Goal: Task Accomplishment & Management: Manage account settings

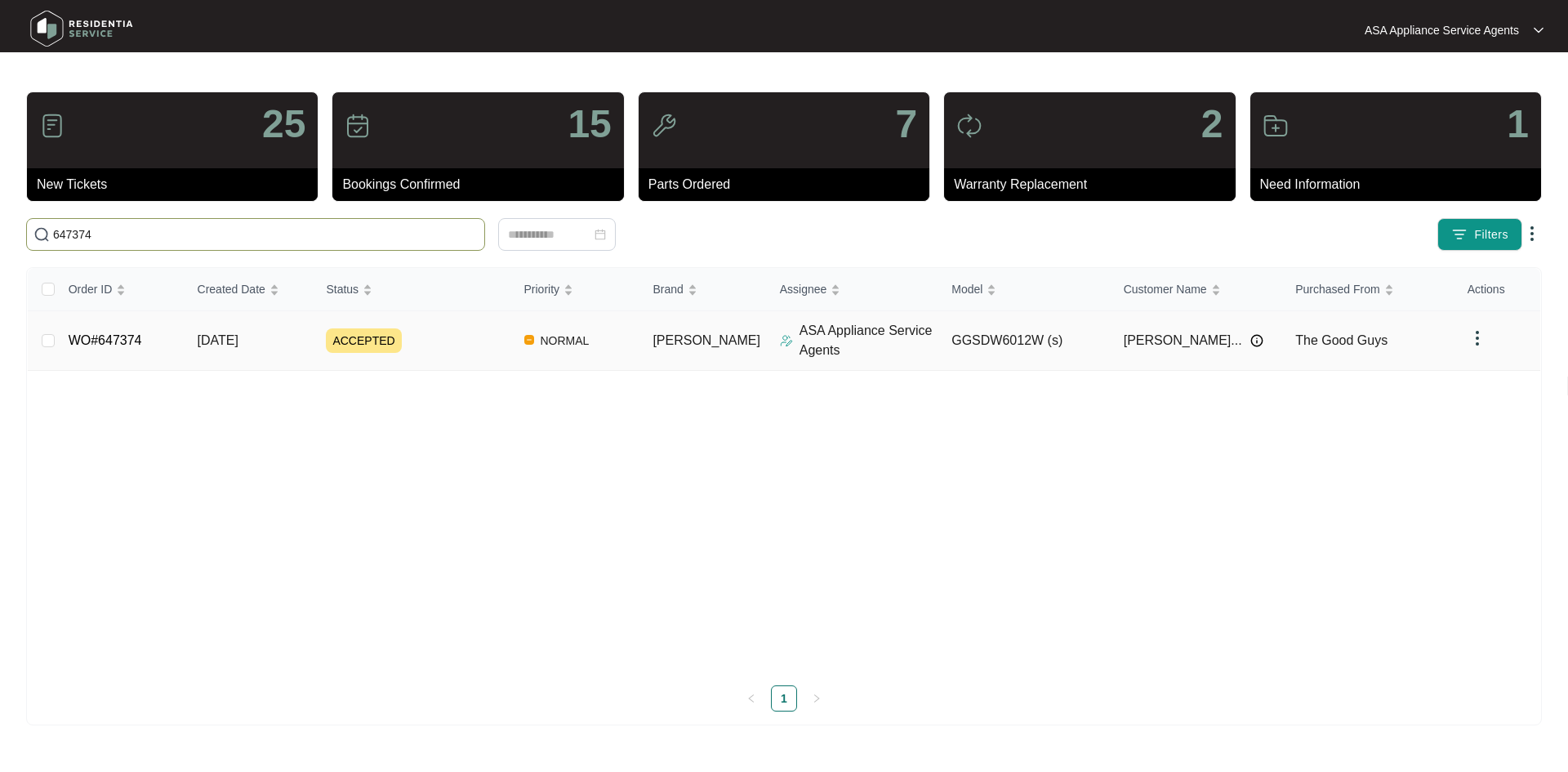
type input "647374"
click at [240, 326] on td "01/10/2025" at bounding box center [249, 341] width 129 height 60
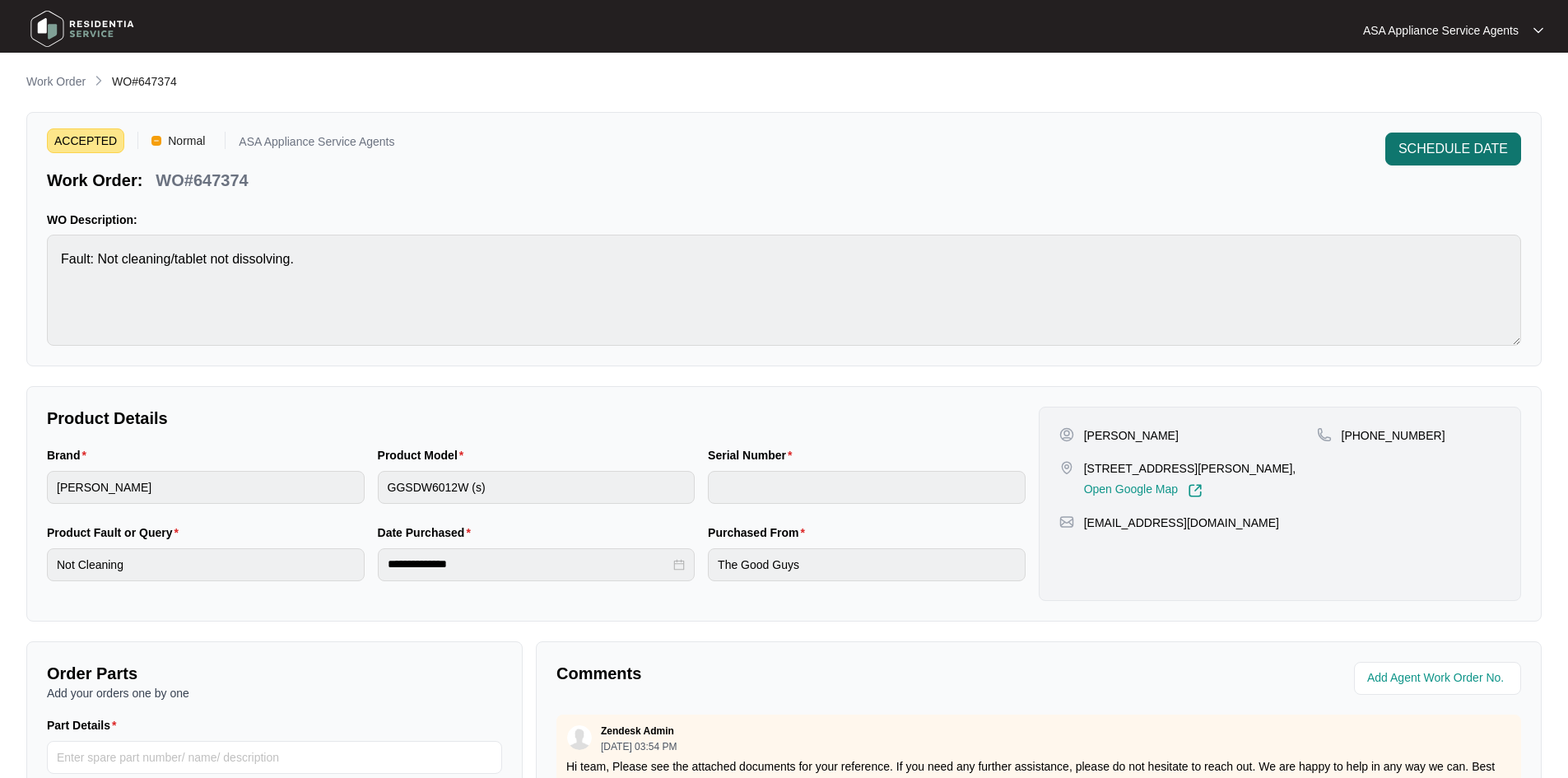
click at [1439, 140] on span "SCHEDULE DATE" at bounding box center [1452, 149] width 109 height 19
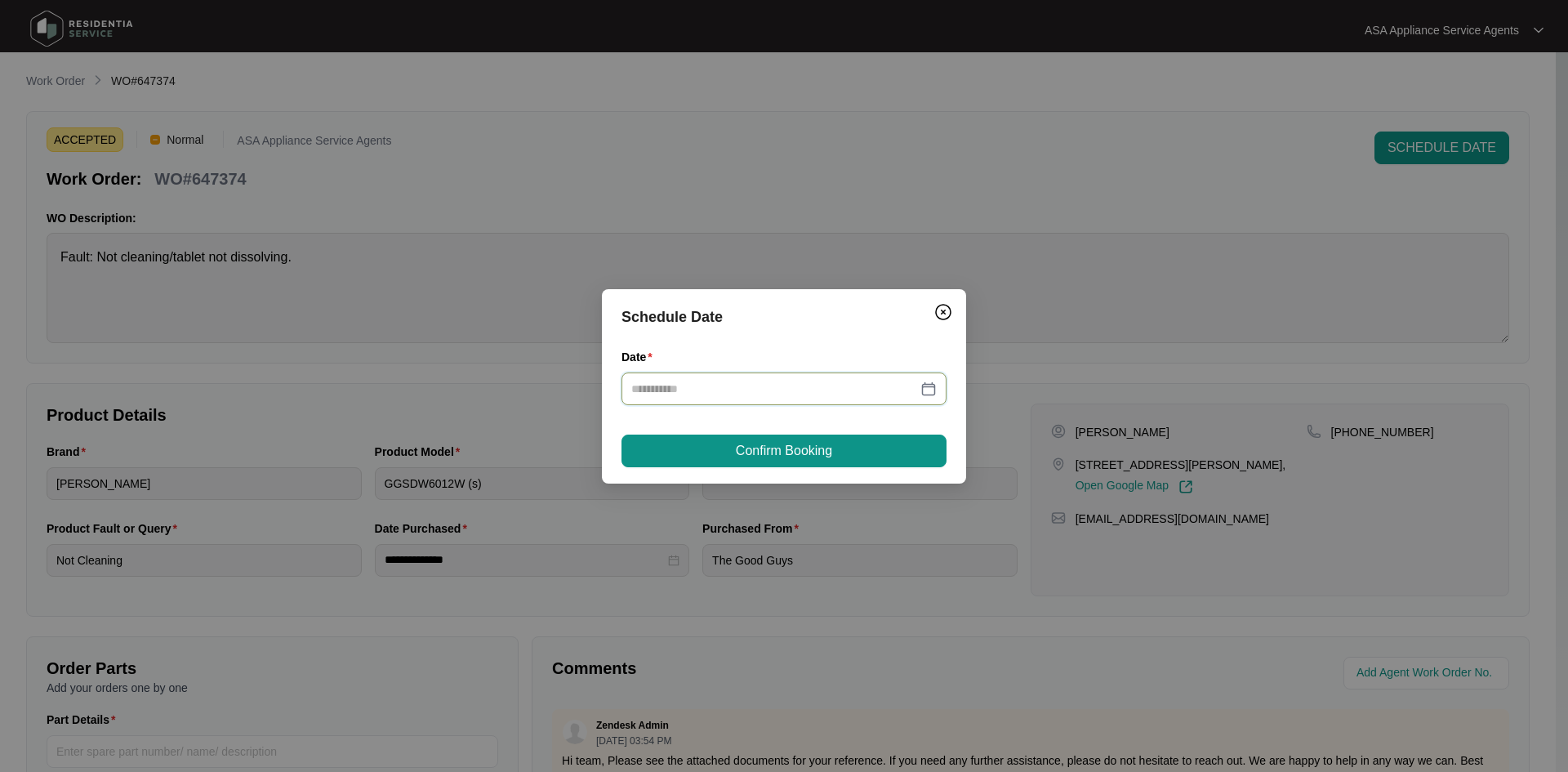
click at [719, 394] on input "Date" at bounding box center [774, 389] width 286 height 18
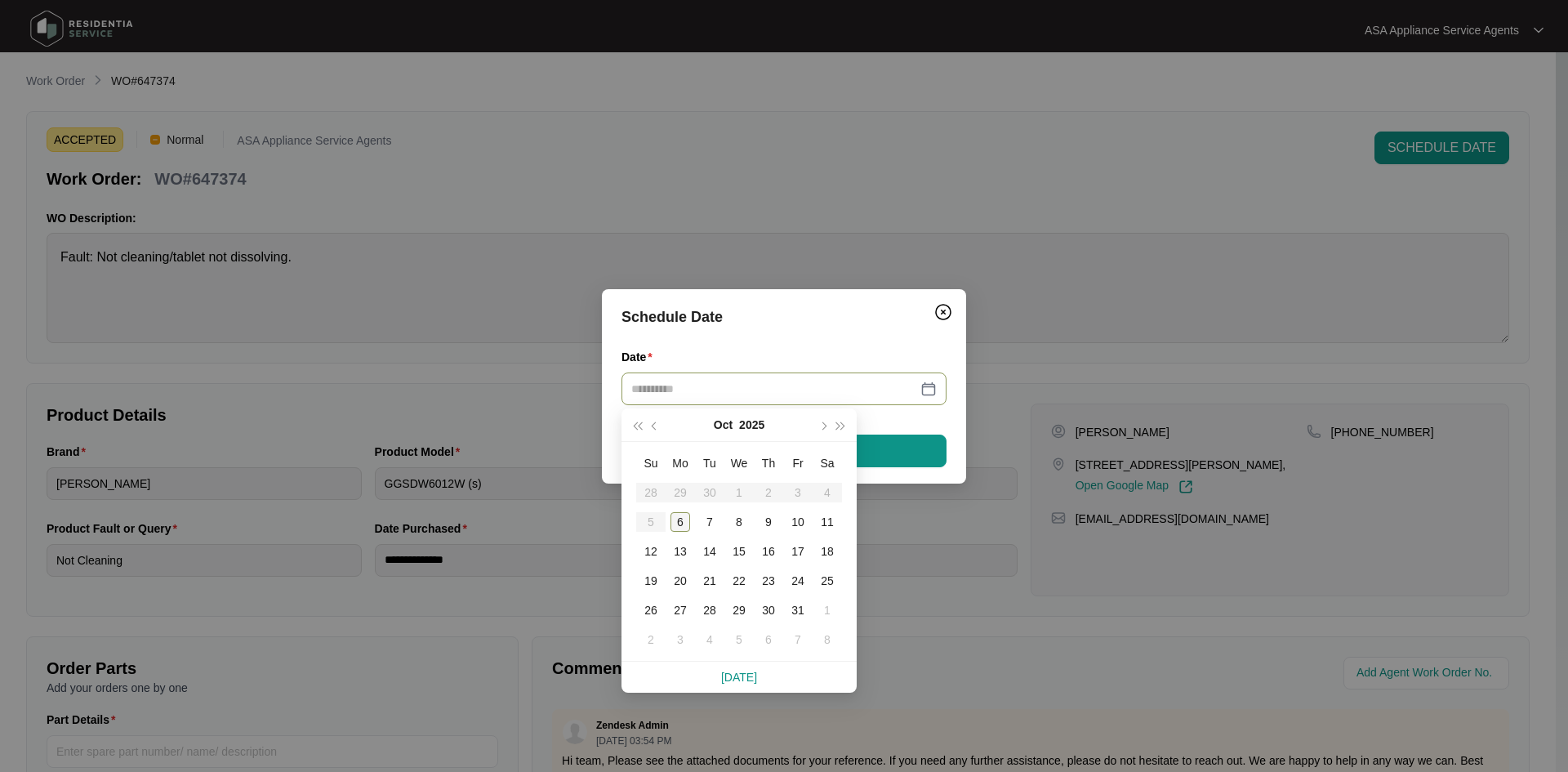
type input "**********"
click at [685, 519] on div "6" at bounding box center [680, 521] width 19 height 19
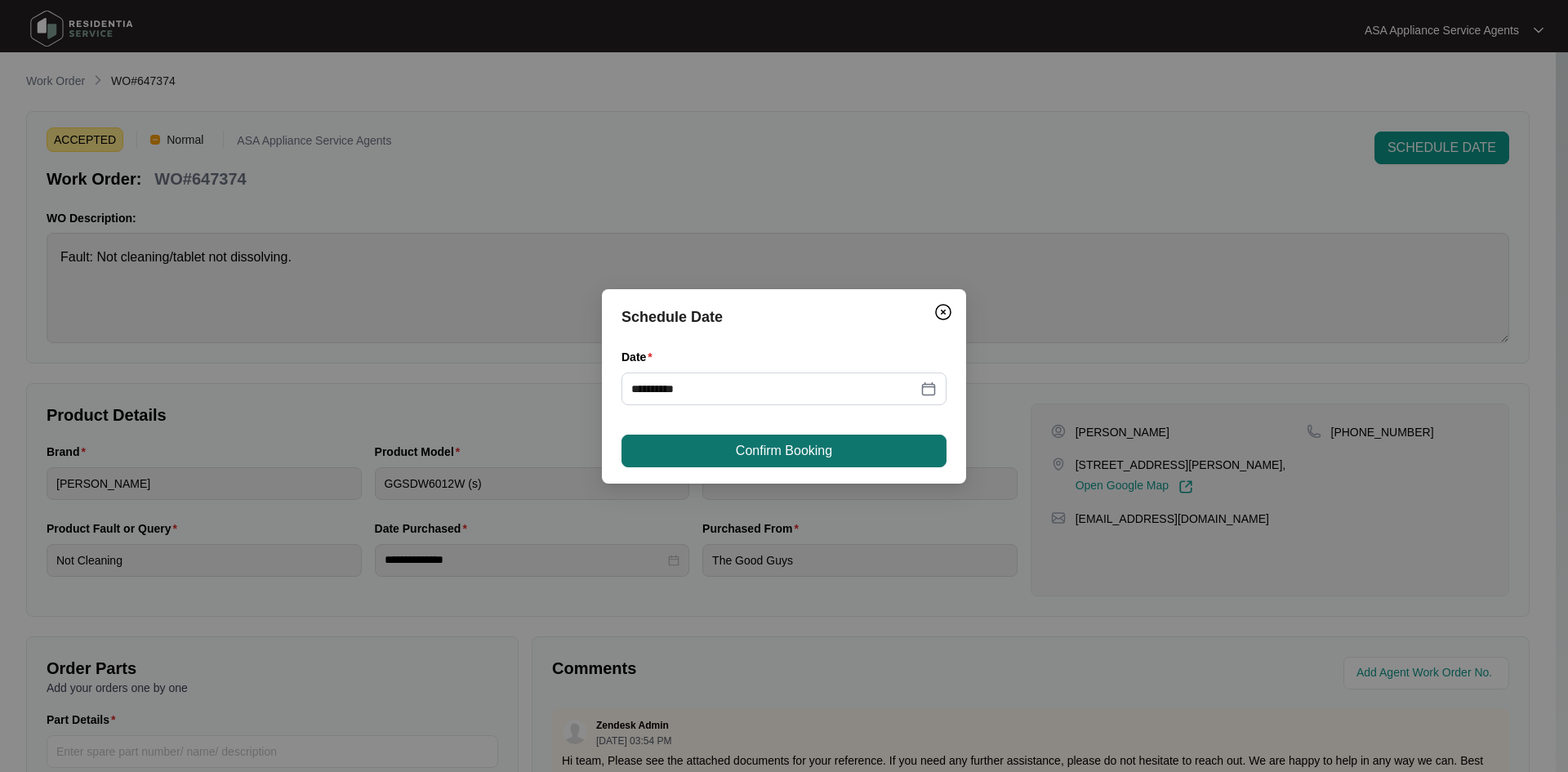
click at [754, 445] on span "Confirm Booking" at bounding box center [784, 451] width 96 height 19
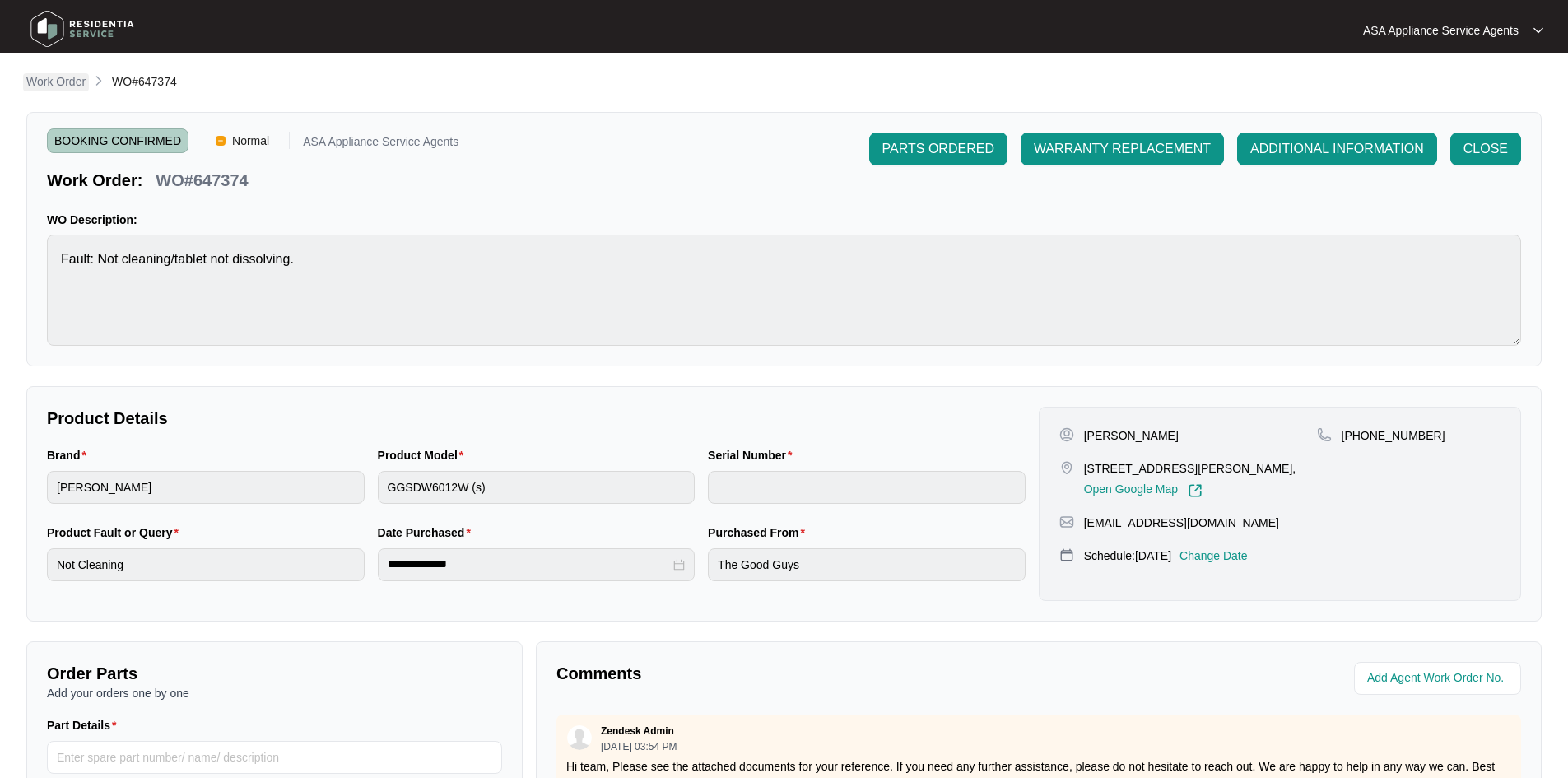
click at [68, 74] on p "Work Order" at bounding box center [56, 81] width 59 height 16
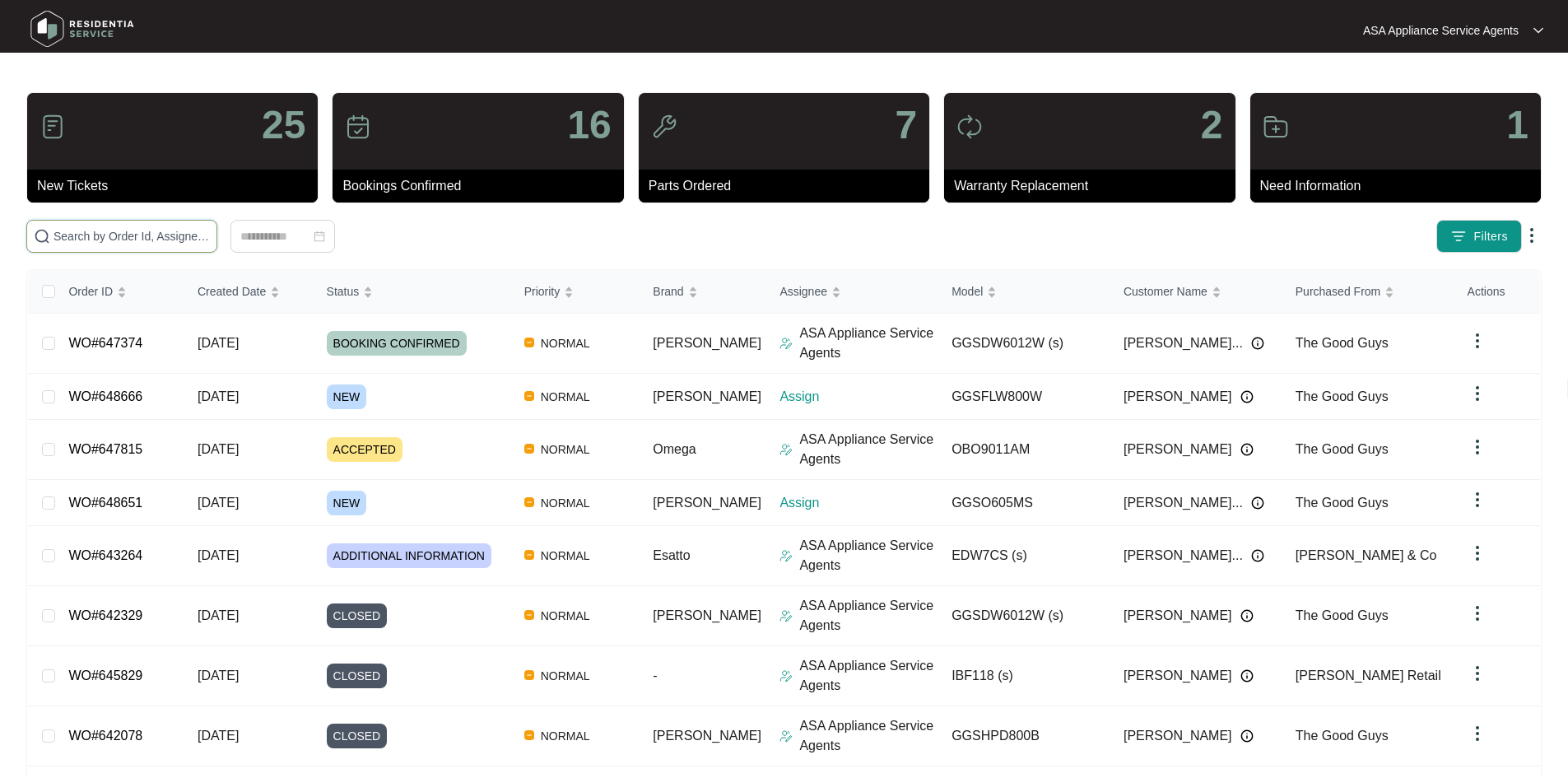
click at [207, 241] on input "text" at bounding box center [131, 236] width 156 height 18
paste input "647815"
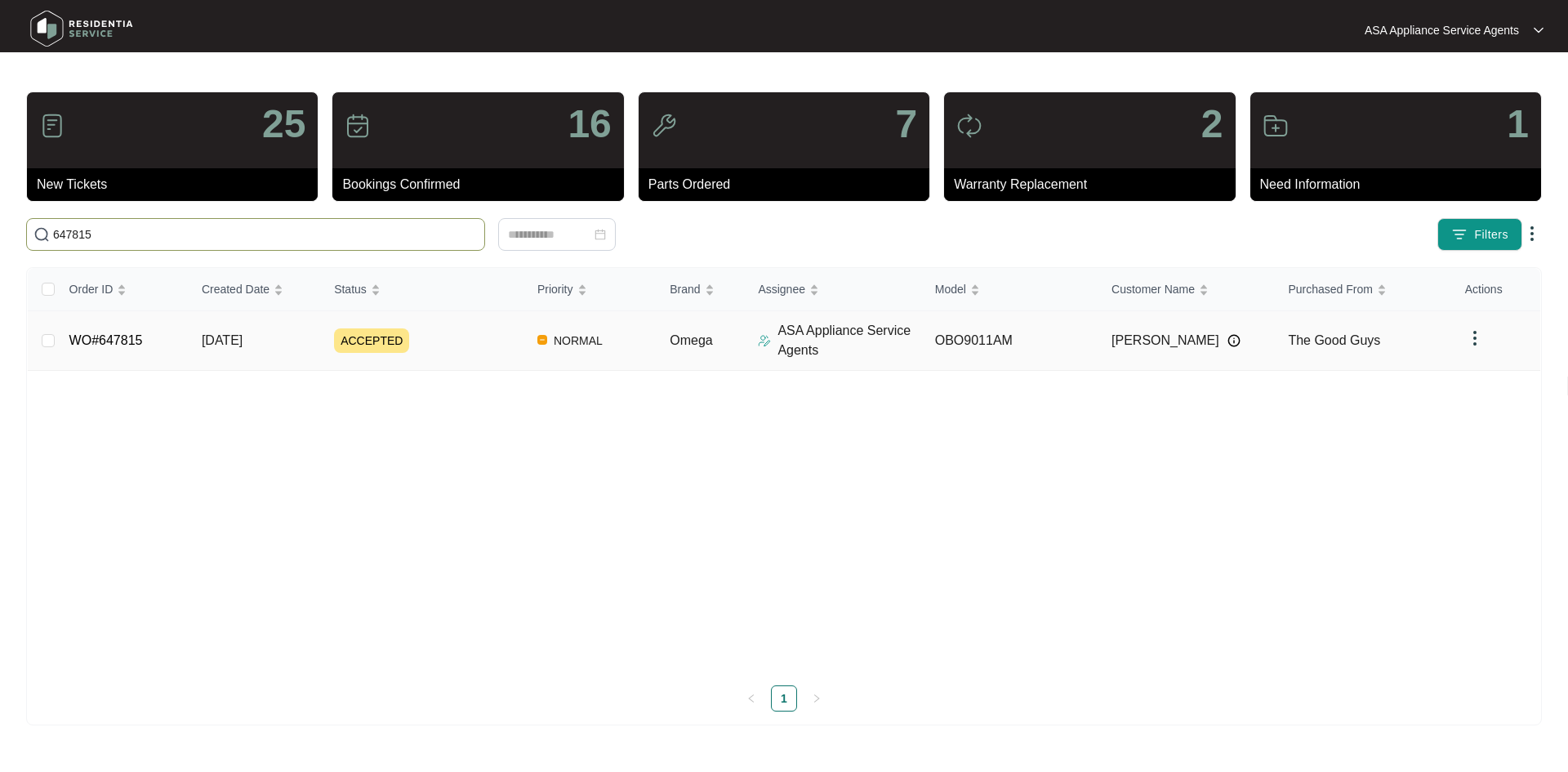
type input "647815"
click at [326, 351] on td "ACCEPTED" at bounding box center [423, 341] width 203 height 60
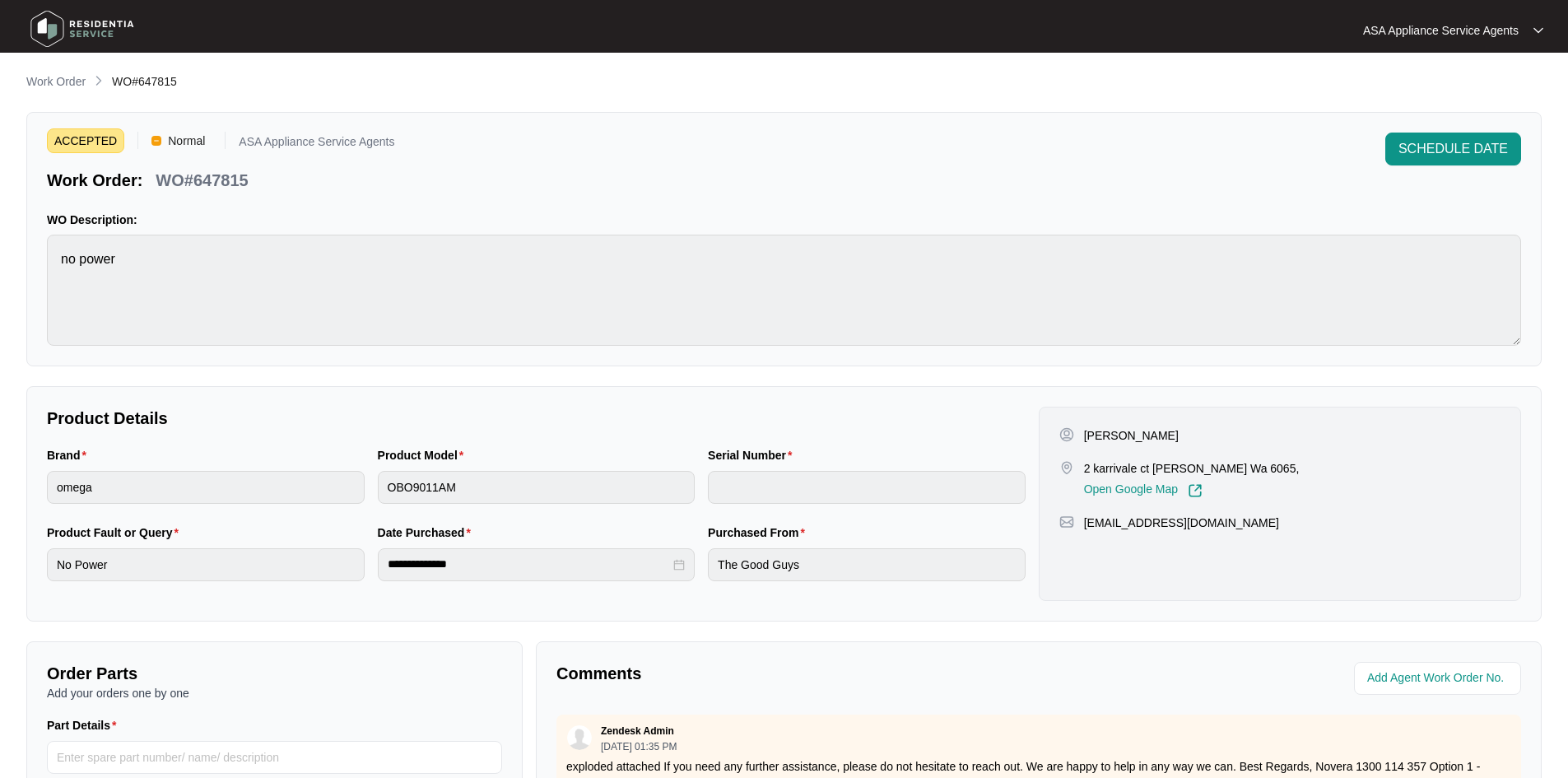
drag, startPoint x: 71, startPoint y: 77, endPoint x: 90, endPoint y: 82, distance: 19.6
click at [72, 78] on p "Work Order" at bounding box center [56, 81] width 59 height 16
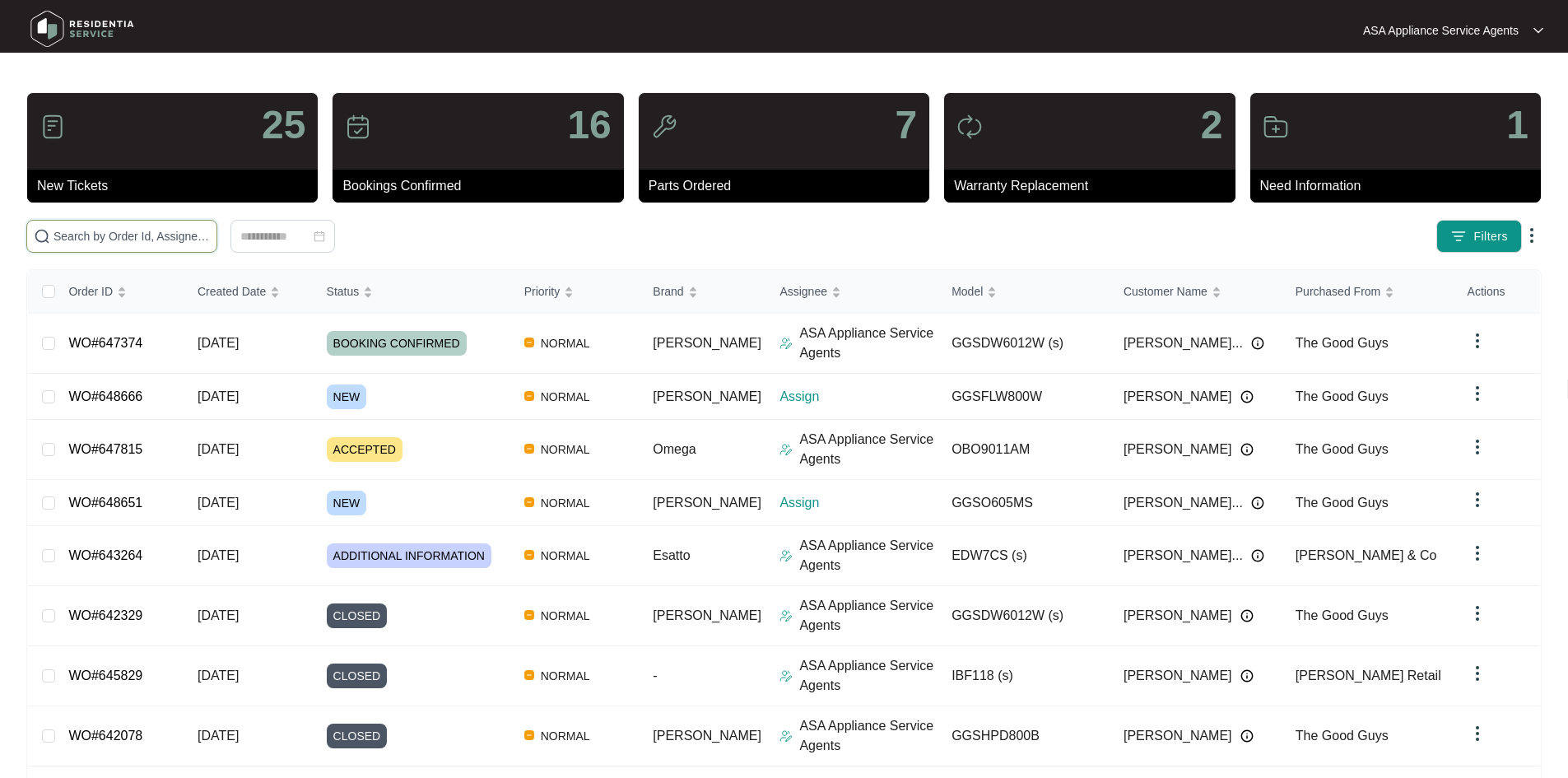
click at [190, 238] on input "text" at bounding box center [131, 236] width 156 height 18
paste input "648651"
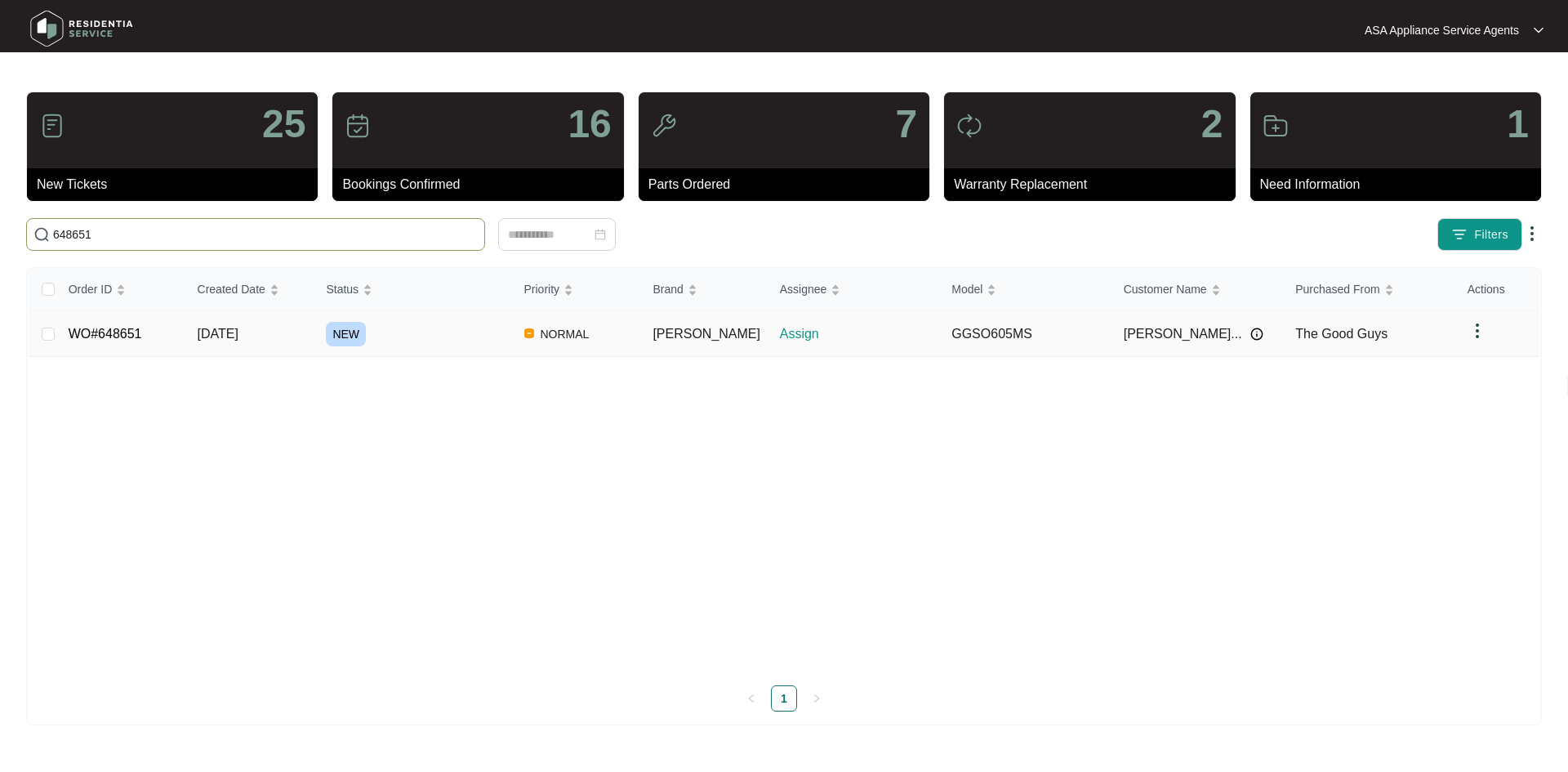
type input "648651"
click at [294, 330] on td "06/10/2025" at bounding box center [249, 334] width 129 height 46
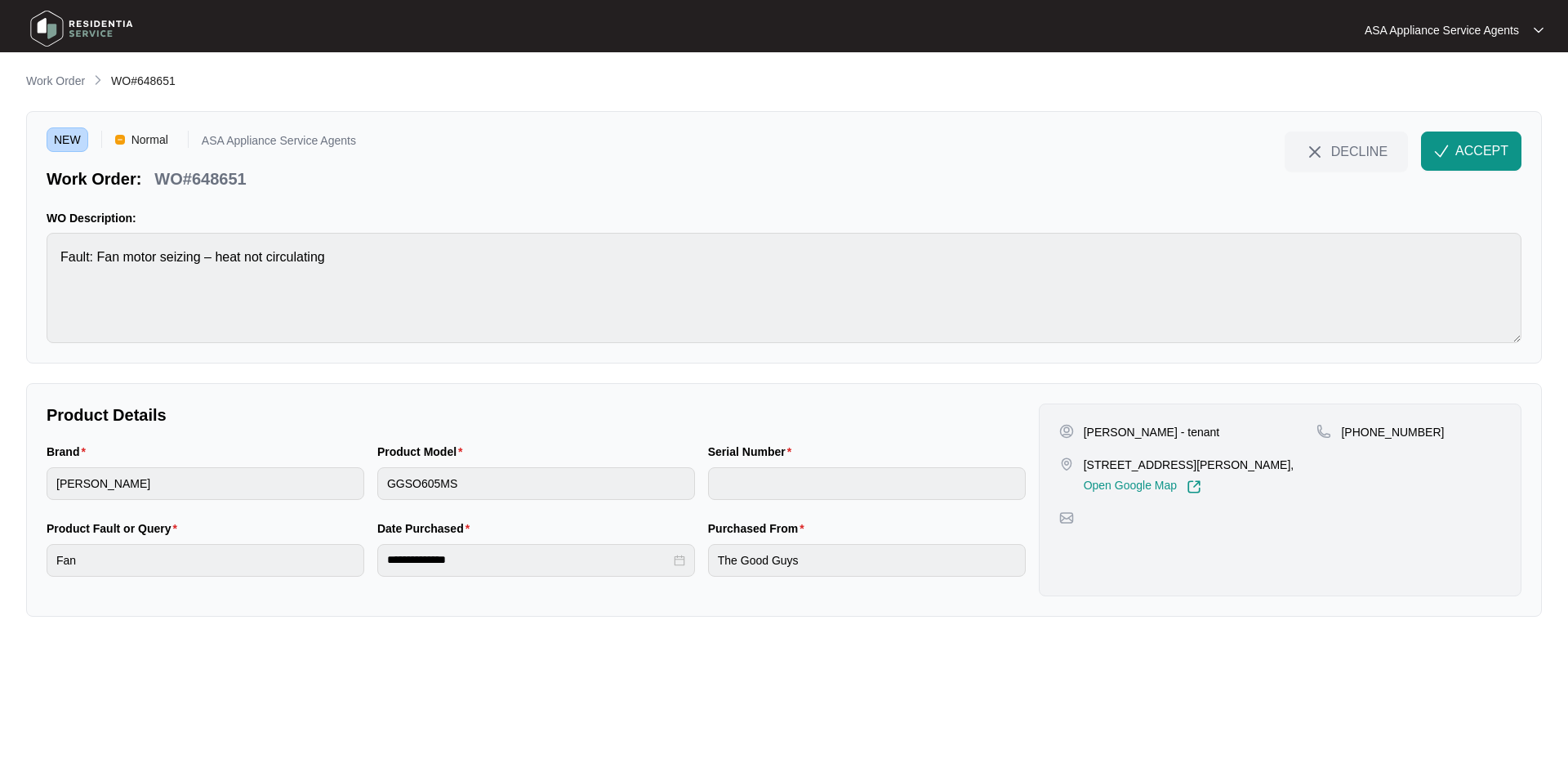
click at [1142, 436] on p "Shirine&Mohammad - tenant" at bounding box center [1152, 431] width 137 height 16
drag, startPoint x: 1086, startPoint y: 429, endPoint x: 1189, endPoint y: 429, distance: 103.0
click at [1189, 429] on p "Shirine&Mohammad - tenant" at bounding box center [1152, 431] width 137 height 16
copy p "Shirine&Mohammad"
drag, startPoint x: 1084, startPoint y: 463, endPoint x: 1166, endPoint y: 470, distance: 82.3
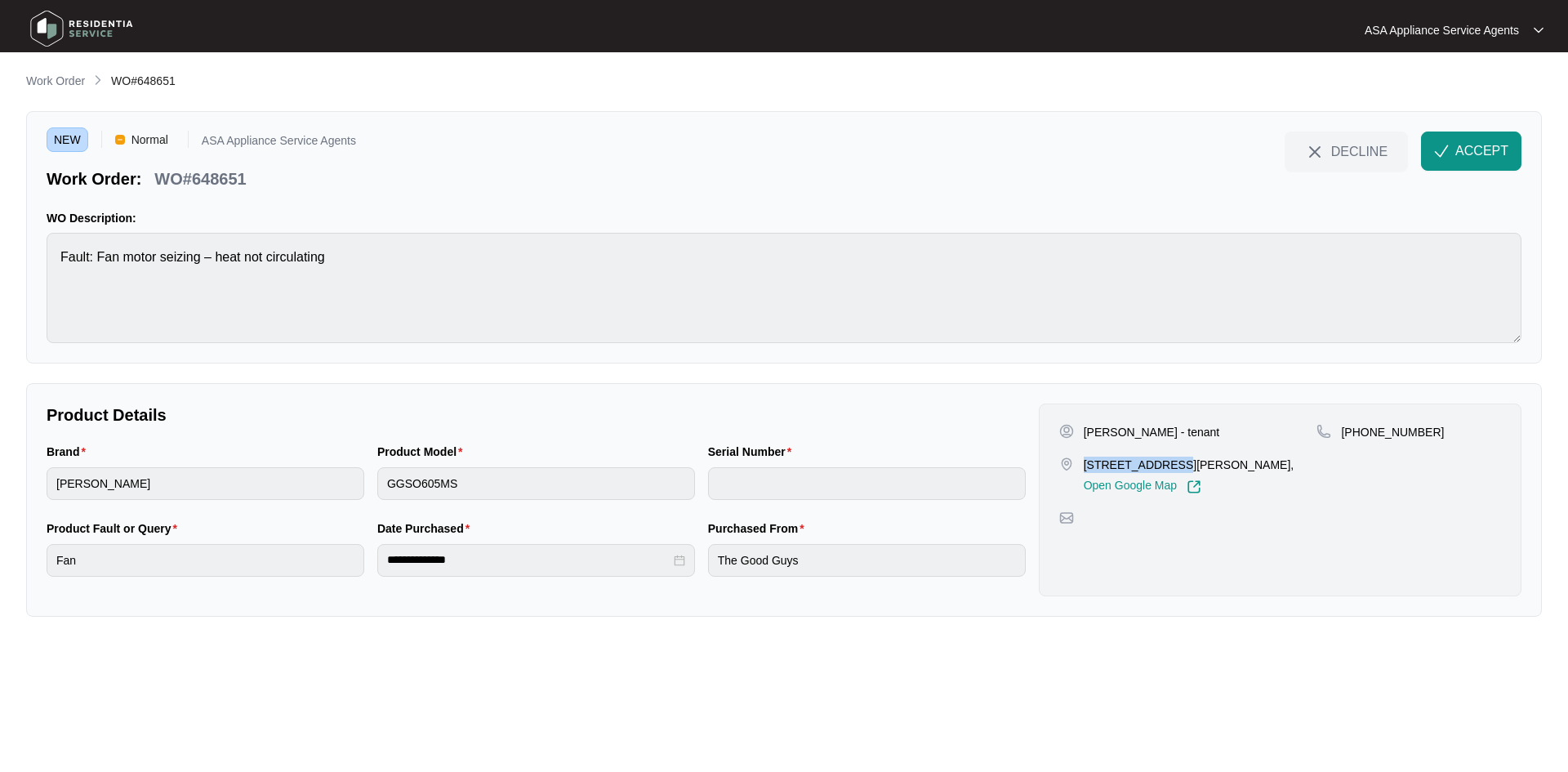
click at [1166, 470] on p "7B Ganfield WayBalga WA 6061," at bounding box center [1189, 464] width 211 height 16
copy p "7B Ganfield Way"
drag, startPoint x: 1362, startPoint y: 430, endPoint x: 1485, endPoint y: 430, distance: 123.0
click at [1485, 430] on div "+61481 337 242" at bounding box center [1409, 431] width 185 height 16
copy p "481 337 242"
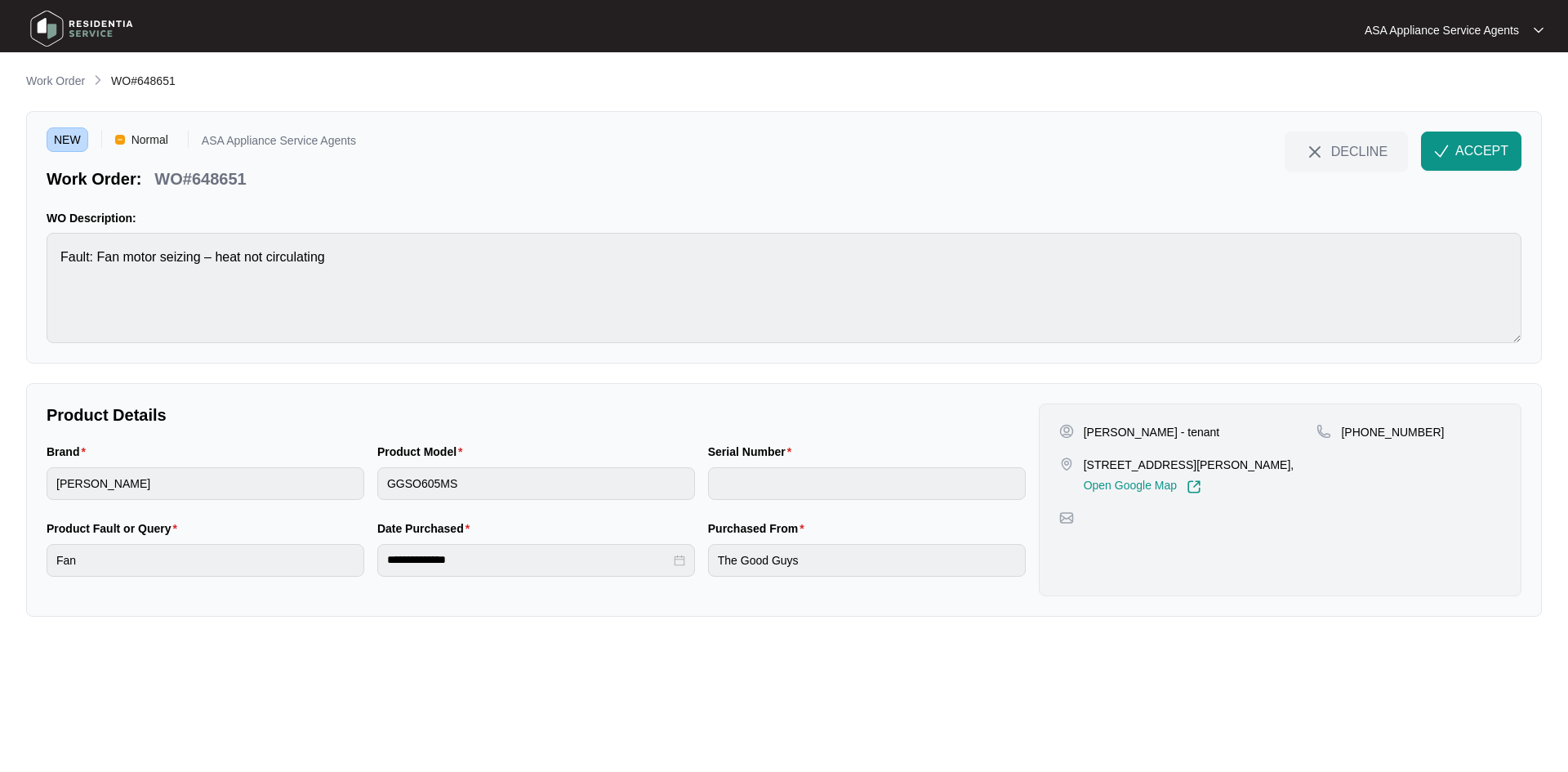
click at [17, 272] on main "**********" at bounding box center [784, 386] width 1568 height 772
drag, startPoint x: 456, startPoint y: 457, endPoint x: 457, endPoint y: 468, distance: 11.0
click at [456, 465] on div "Product Model" at bounding box center [536, 455] width 318 height 24
click at [347, 482] on div "Brand sôlt Product Model GGSO605MS Serial Number" at bounding box center [536, 482] width 992 height 77
drag, startPoint x: 257, startPoint y: 178, endPoint x: 154, endPoint y: 186, distance: 103.3
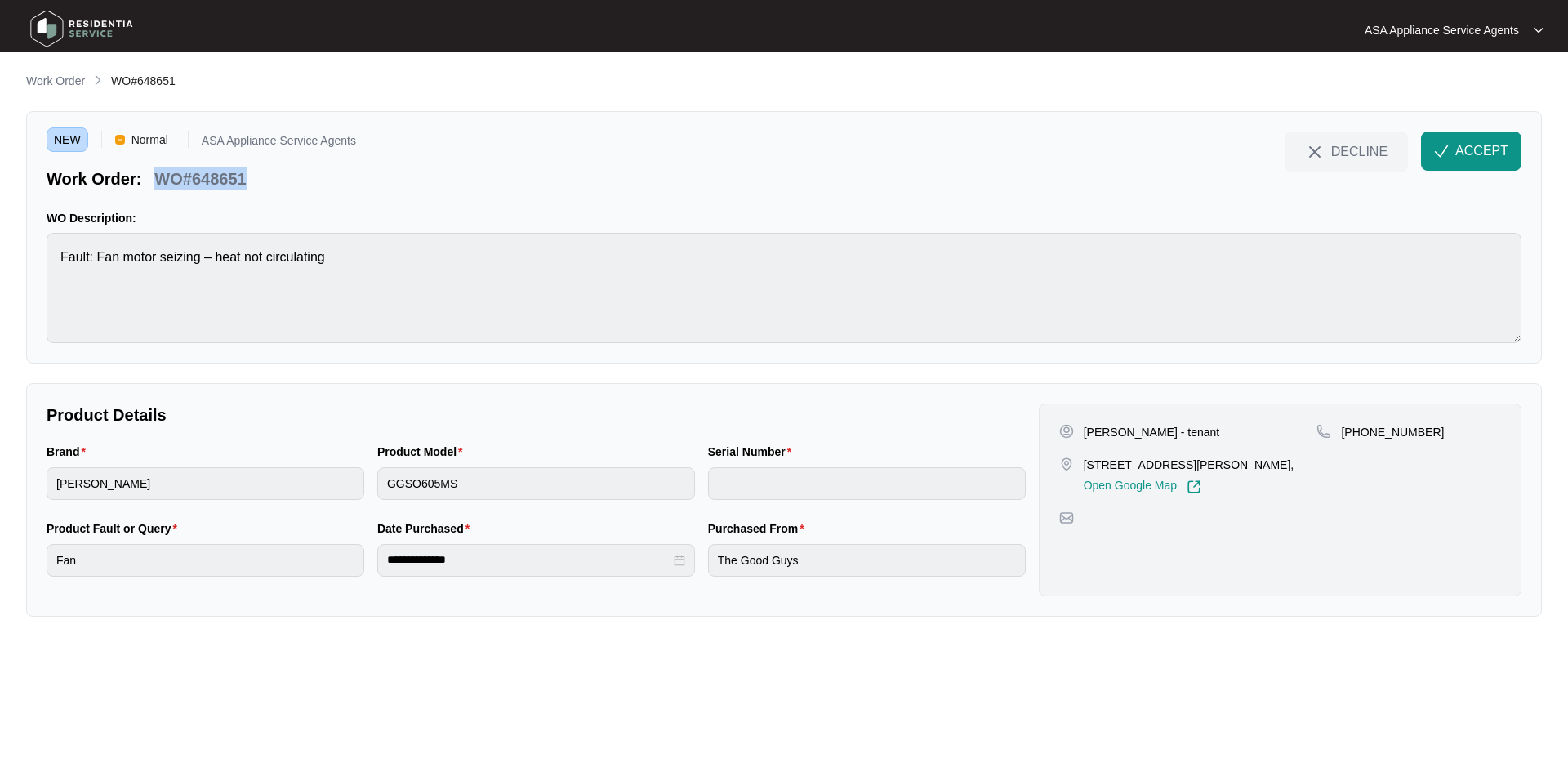
click at [154, 186] on div "Work Order: WO#648651" at bounding box center [201, 176] width 310 height 29
copy p "WO#648651"
click at [1495, 147] on span "ACCEPT" at bounding box center [1482, 150] width 53 height 19
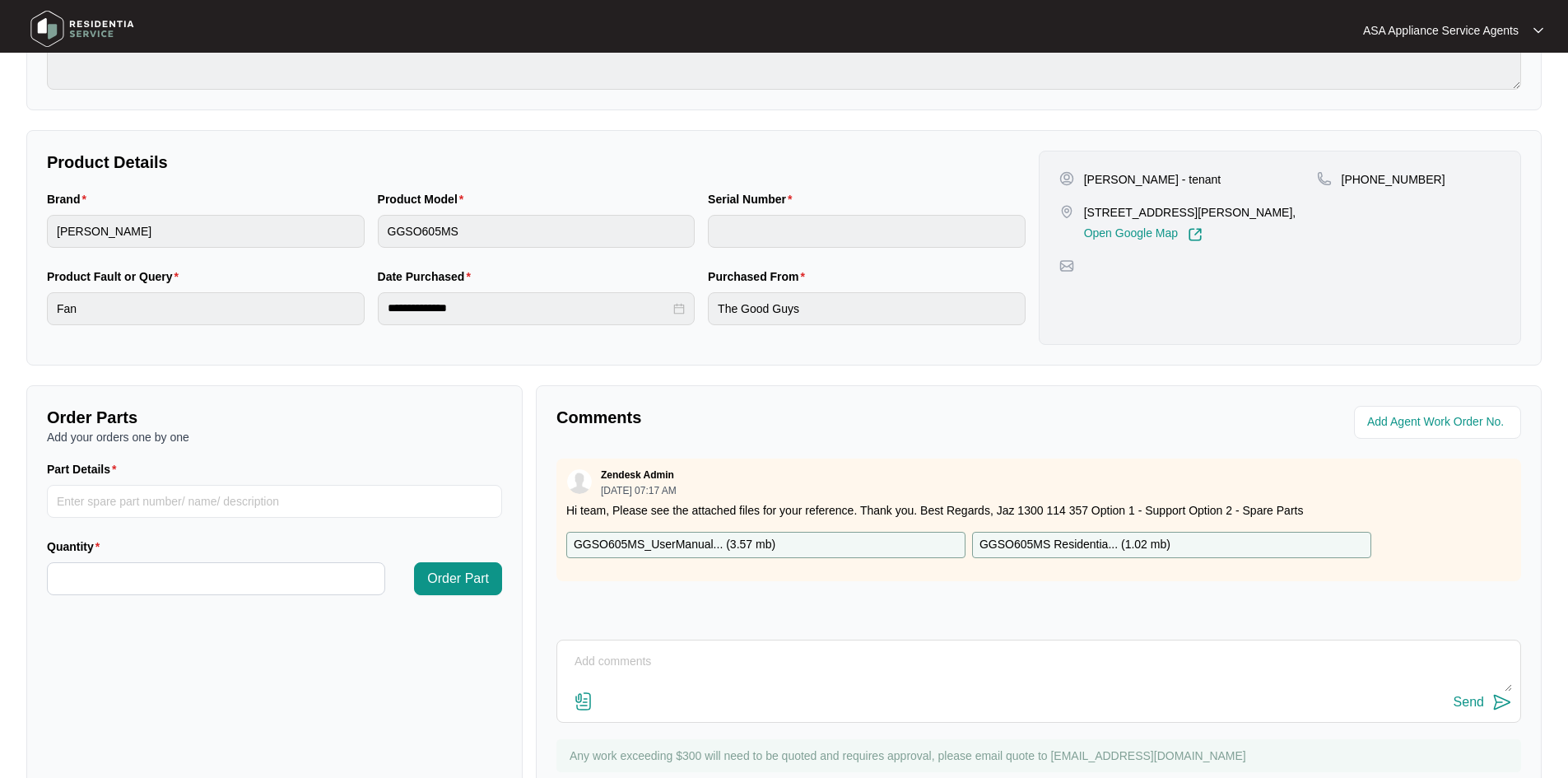
scroll to position [315, 0]
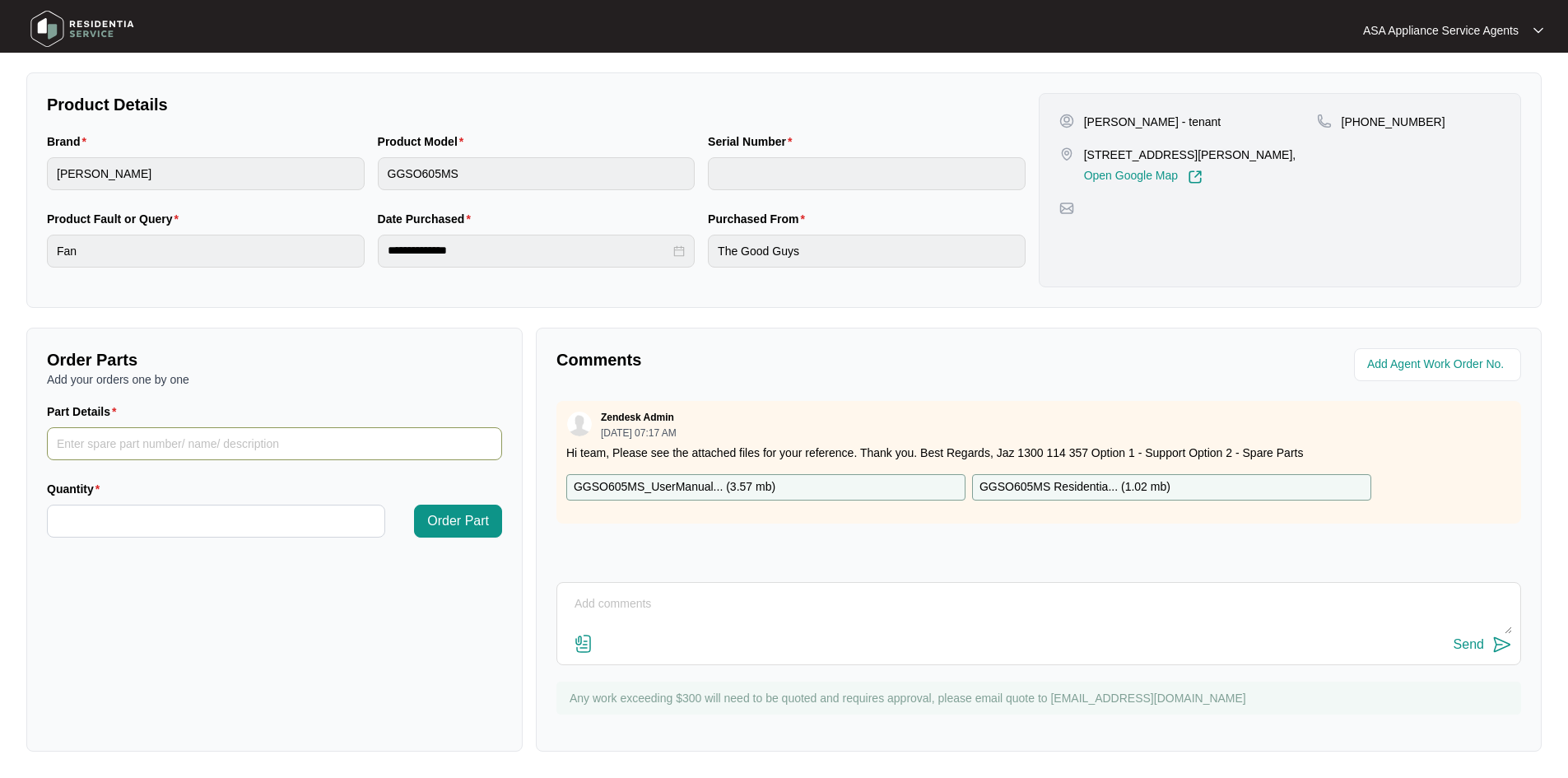
click at [142, 449] on input "Part Details" at bounding box center [274, 443] width 455 height 33
click at [168, 441] on input "Part Details" at bounding box center [274, 443] width 455 height 33
paste input "SP10029 - Fan Assembly*convection"
type input "SP10029 - Fan Assembly*convection"
click at [227, 512] on input "Quantity" at bounding box center [216, 521] width 336 height 31
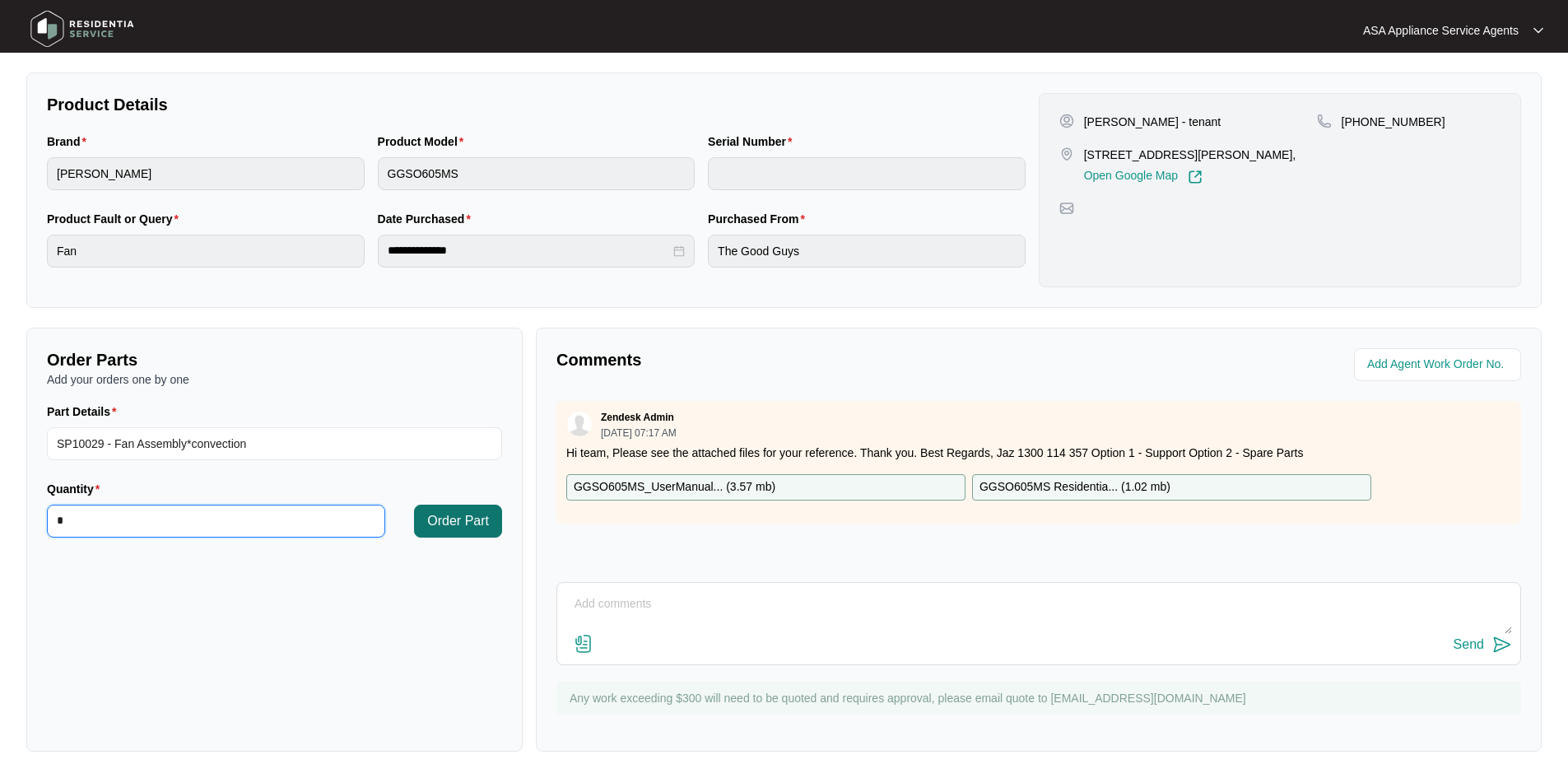
type input "*"
click at [449, 518] on span "Order Part" at bounding box center [457, 521] width 62 height 19
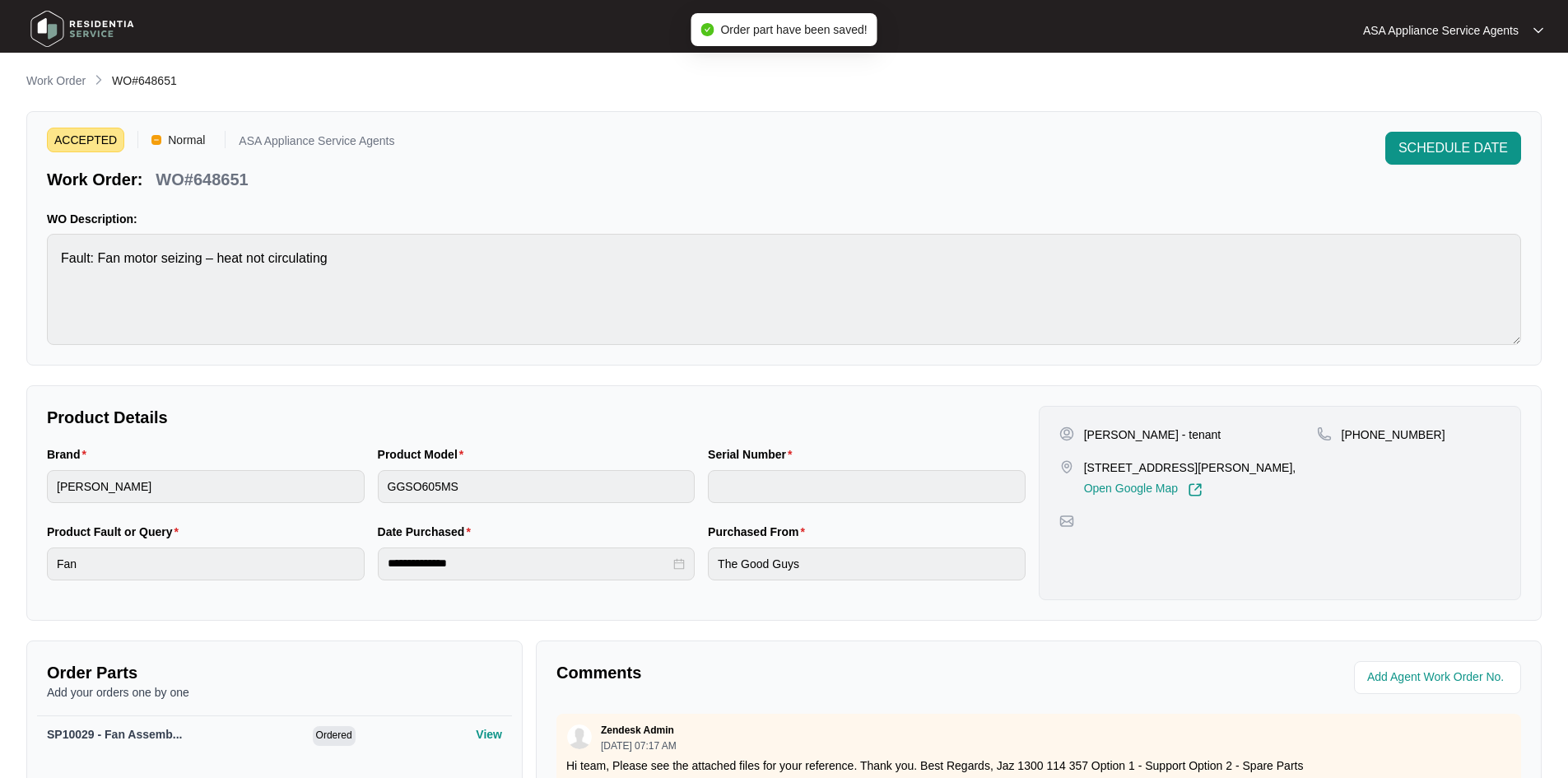
scroll to position [0, 0]
click at [52, 73] on li "Work Order" at bounding box center [56, 82] width 59 height 19
click at [55, 79] on p "Work Order" at bounding box center [56, 81] width 59 height 16
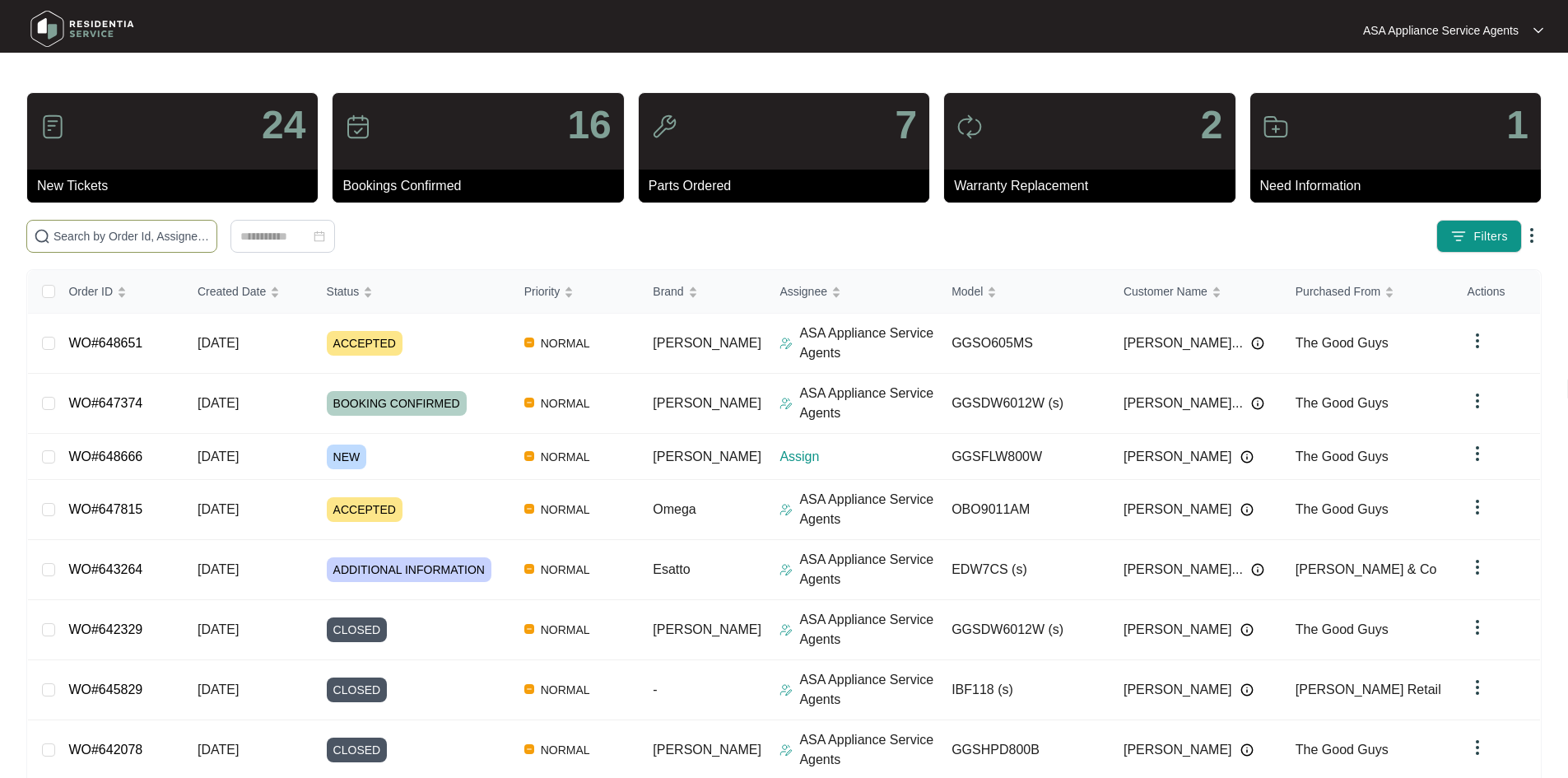
click at [210, 233] on input "text" at bounding box center [131, 236] width 156 height 18
paste input "648666"
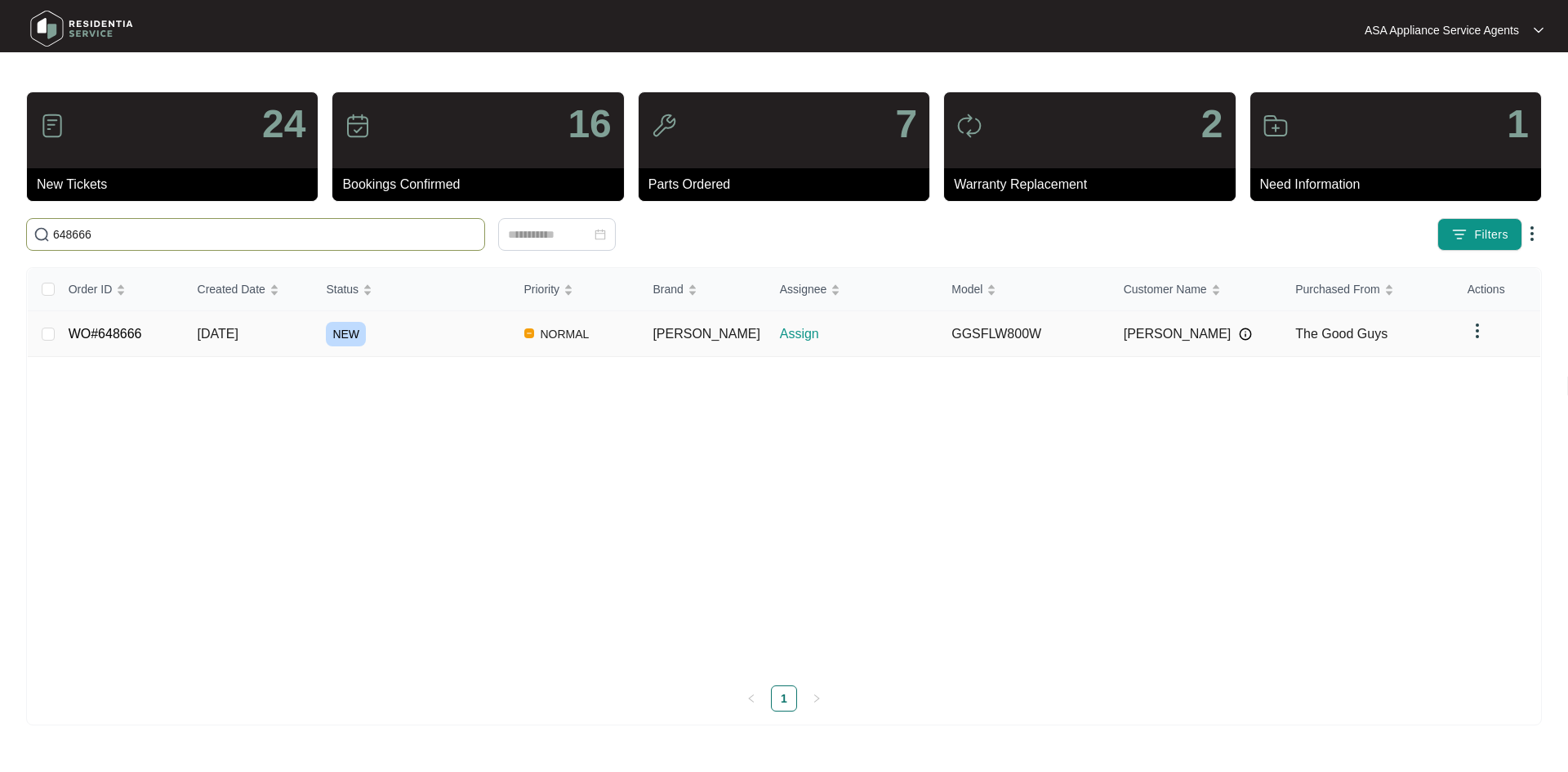
type input "648666"
click at [324, 334] on td "NEW" at bounding box center [412, 334] width 198 height 46
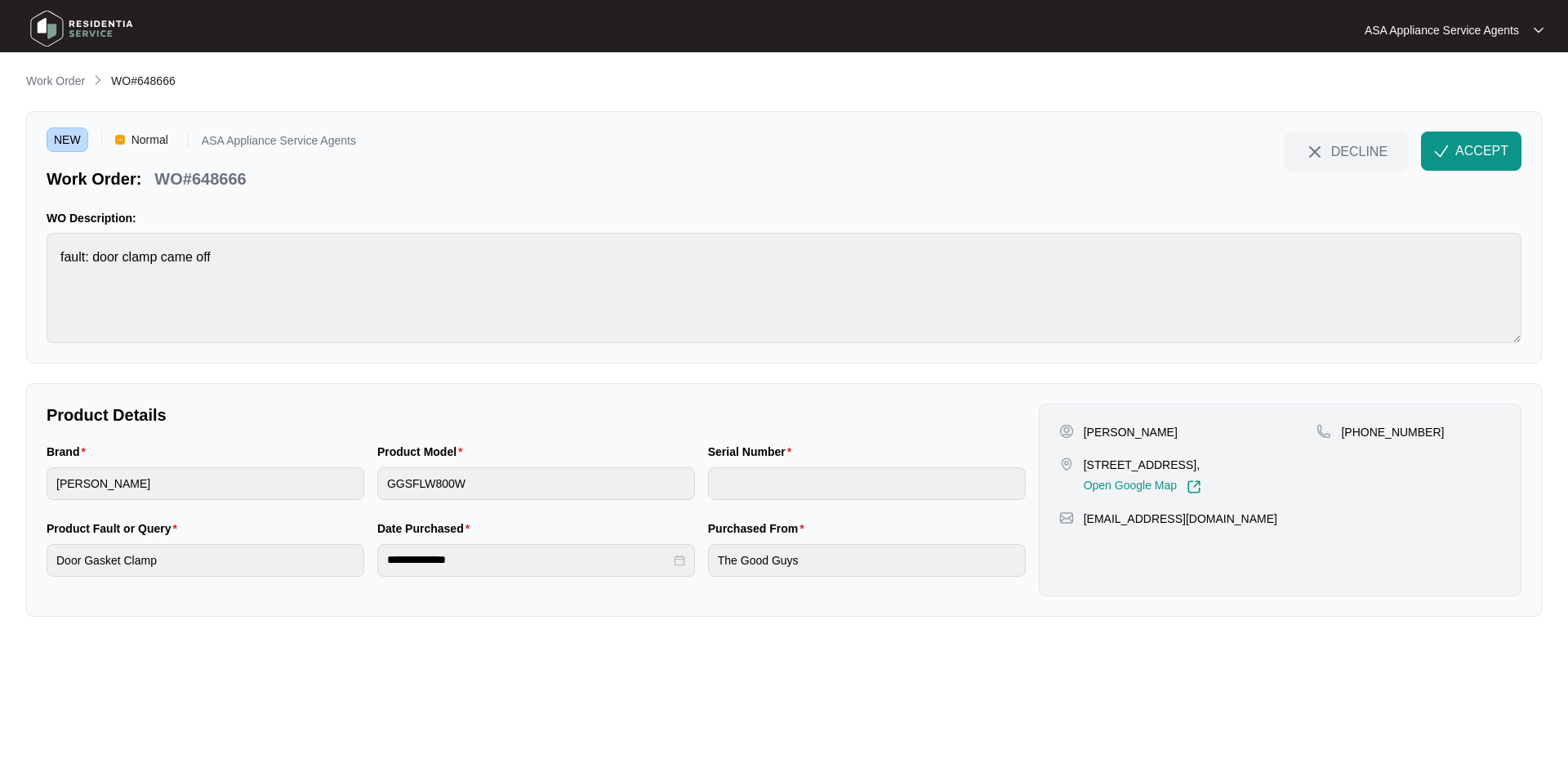
click at [1142, 432] on p "Suzanne Taylor" at bounding box center [1131, 431] width 94 height 16
copy p "Taylor"
click at [1107, 433] on p "Suzanne Taylor" at bounding box center [1131, 431] width 94 height 16
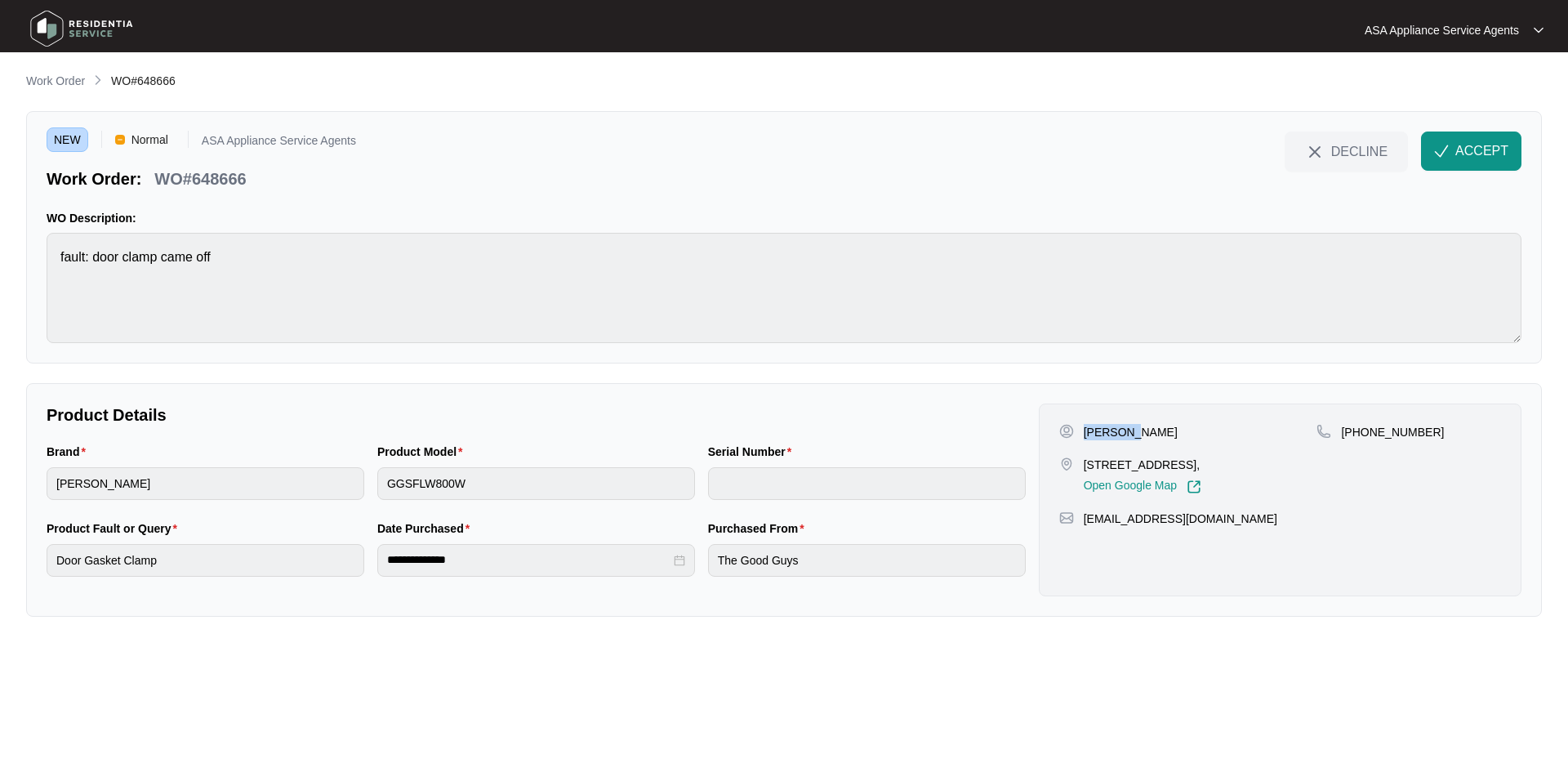
copy p "Suzanne"
click at [1160, 432] on p "Suzanne Taylor" at bounding box center [1131, 431] width 94 height 16
click at [1126, 431] on p "Suzanne Taylor" at bounding box center [1131, 431] width 94 height 16
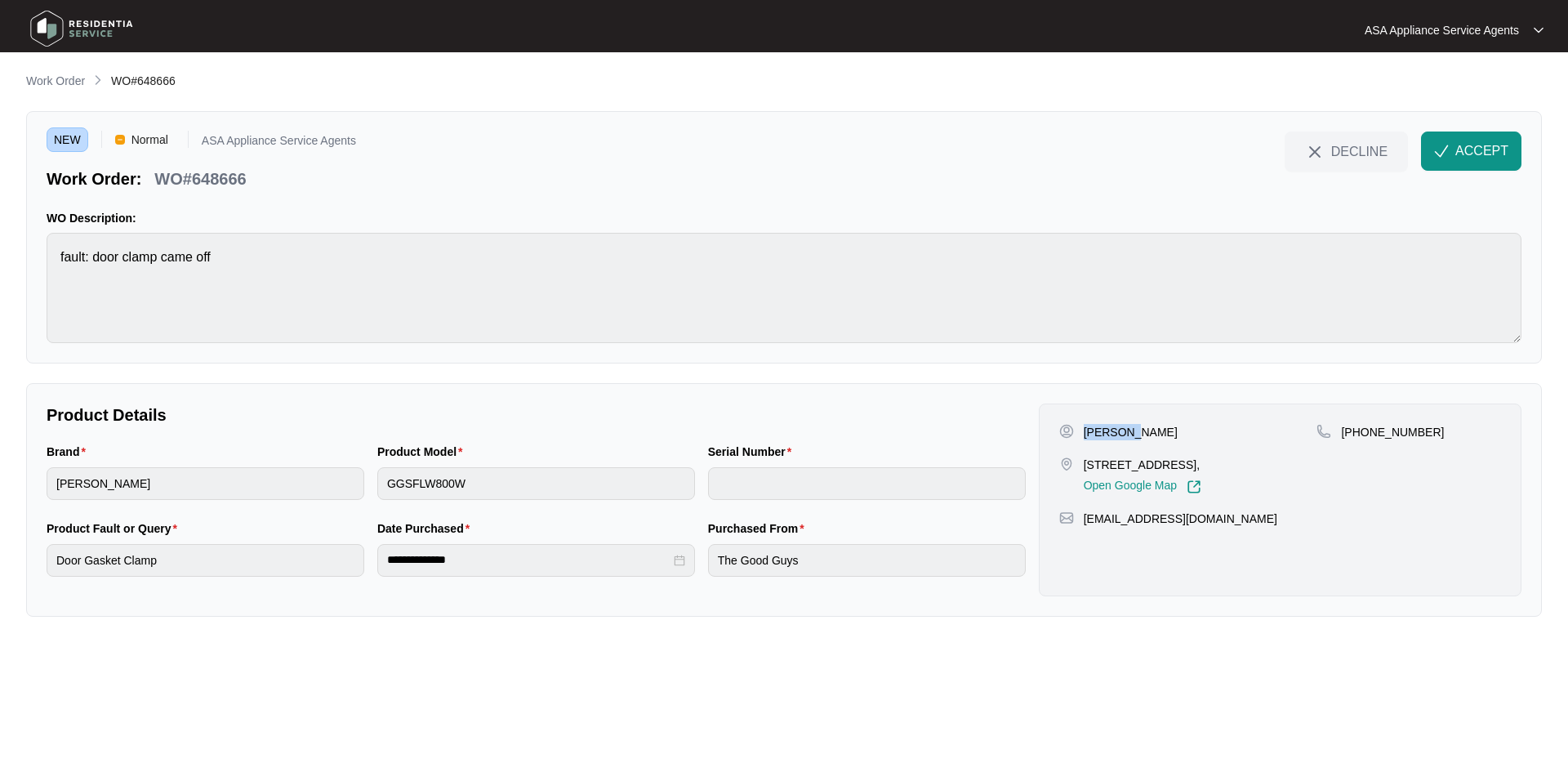
copy p "Suzanne"
click at [1154, 435] on p "Suzanne Taylor" at bounding box center [1131, 431] width 94 height 16
copy p "Taylor"
drag, startPoint x: 1082, startPoint y: 464, endPoint x: 1159, endPoint y: 465, distance: 77.0
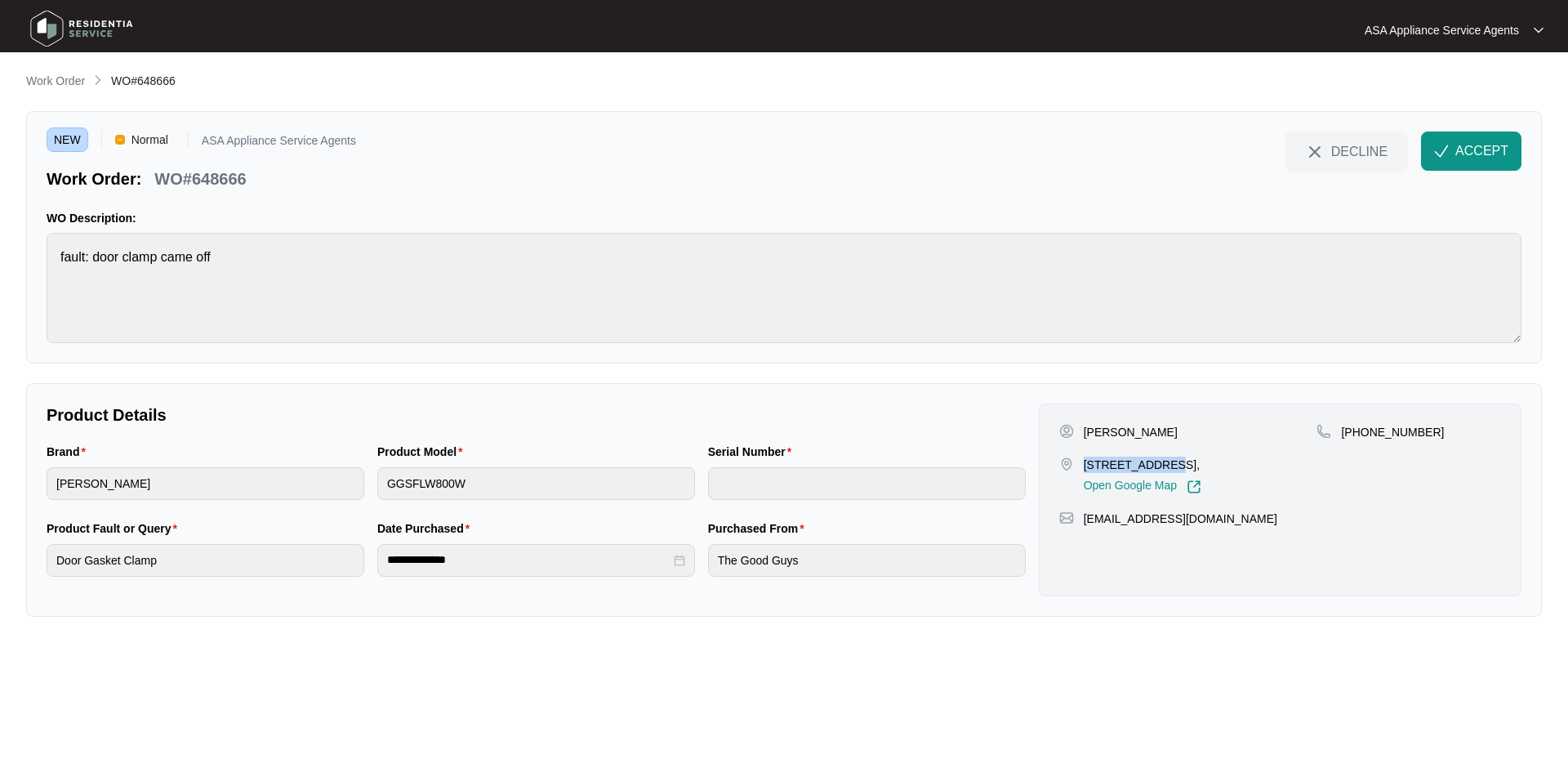
click at [1159, 465] on div "1/89 Raleigh St, Carlisle WA 6101, Open Google Map" at bounding box center [1189, 475] width 258 height 38
click at [1164, 468] on p "1/89 Raleigh St, Carlisle WA 6101," at bounding box center [1143, 464] width 117 height 16
drag, startPoint x: 1084, startPoint y: 466, endPoint x: 1161, endPoint y: 471, distance: 77.2
click at [1161, 471] on p "1/89 Raleigh St, Carlisle WA 6101," at bounding box center [1143, 464] width 117 height 16
copy p "1/89 Raleigh St"
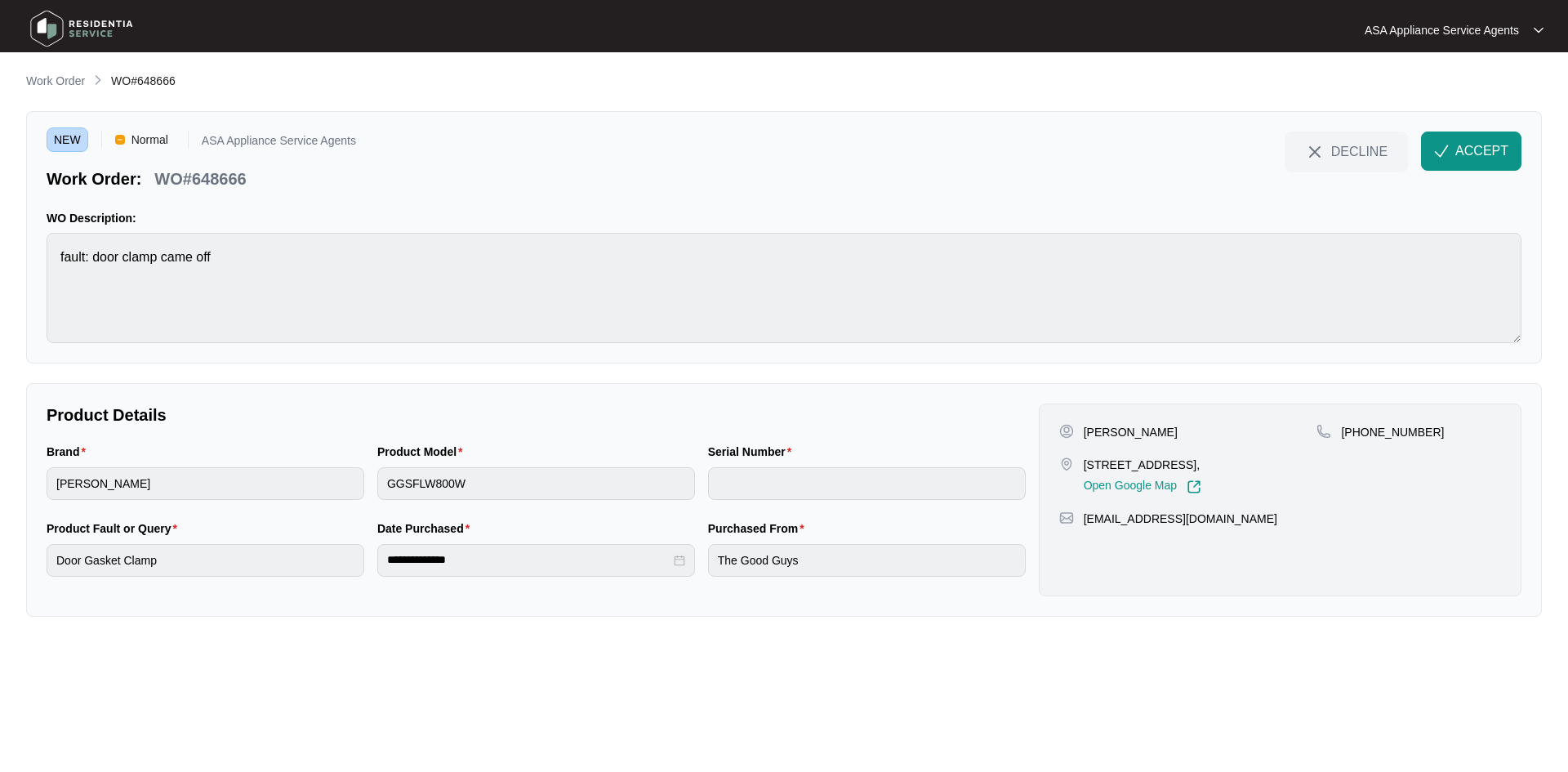
click at [1201, 464] on p "1/89 Raleigh St, Carlisle WA 6101," at bounding box center [1143, 464] width 117 height 16
drag, startPoint x: 1078, startPoint y: 471, endPoint x: 1161, endPoint y: 472, distance: 83.0
click at [1161, 472] on div "1/89 Raleigh St, Carlisle WA 6101, Open Google Map" at bounding box center [1189, 475] width 258 height 38
copy div "1/89 Raleigh St"
click at [1182, 469] on p "1/89 Raleigh St, Carlisle WA 6101," at bounding box center [1143, 464] width 117 height 16
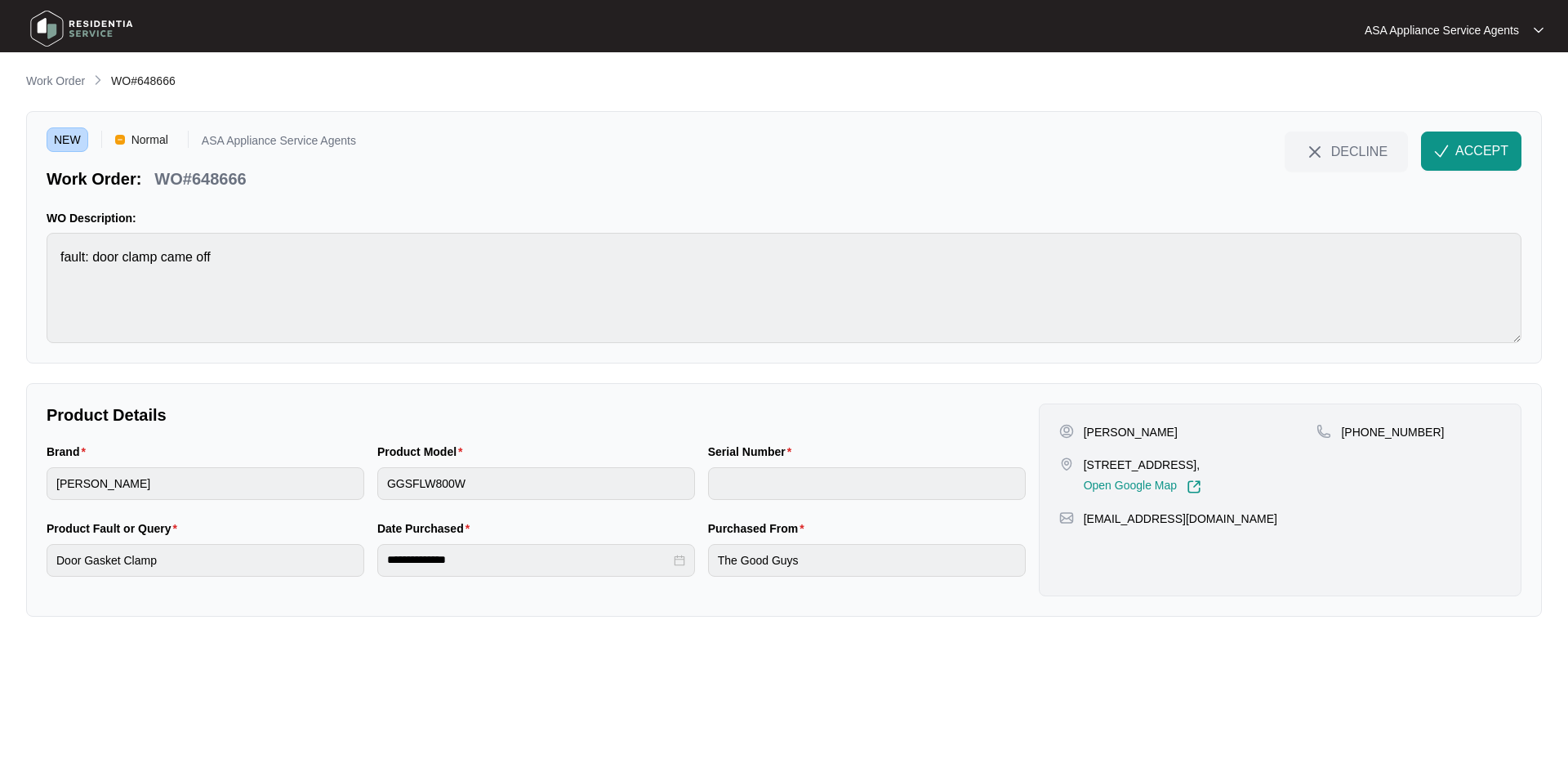
click at [1182, 469] on p "1/89 Raleigh St, Carlisle WA 6101," at bounding box center [1143, 464] width 117 height 16
click at [1364, 432] on p "+61439534442" at bounding box center [1393, 431] width 103 height 16
drag, startPoint x: 1425, startPoint y: 436, endPoint x: 1357, endPoint y: 440, distance: 68.1
click at [1357, 440] on div "+61439534442" at bounding box center [1409, 431] width 185 height 16
click at [1363, 436] on p "+61439534442" at bounding box center [1393, 431] width 103 height 16
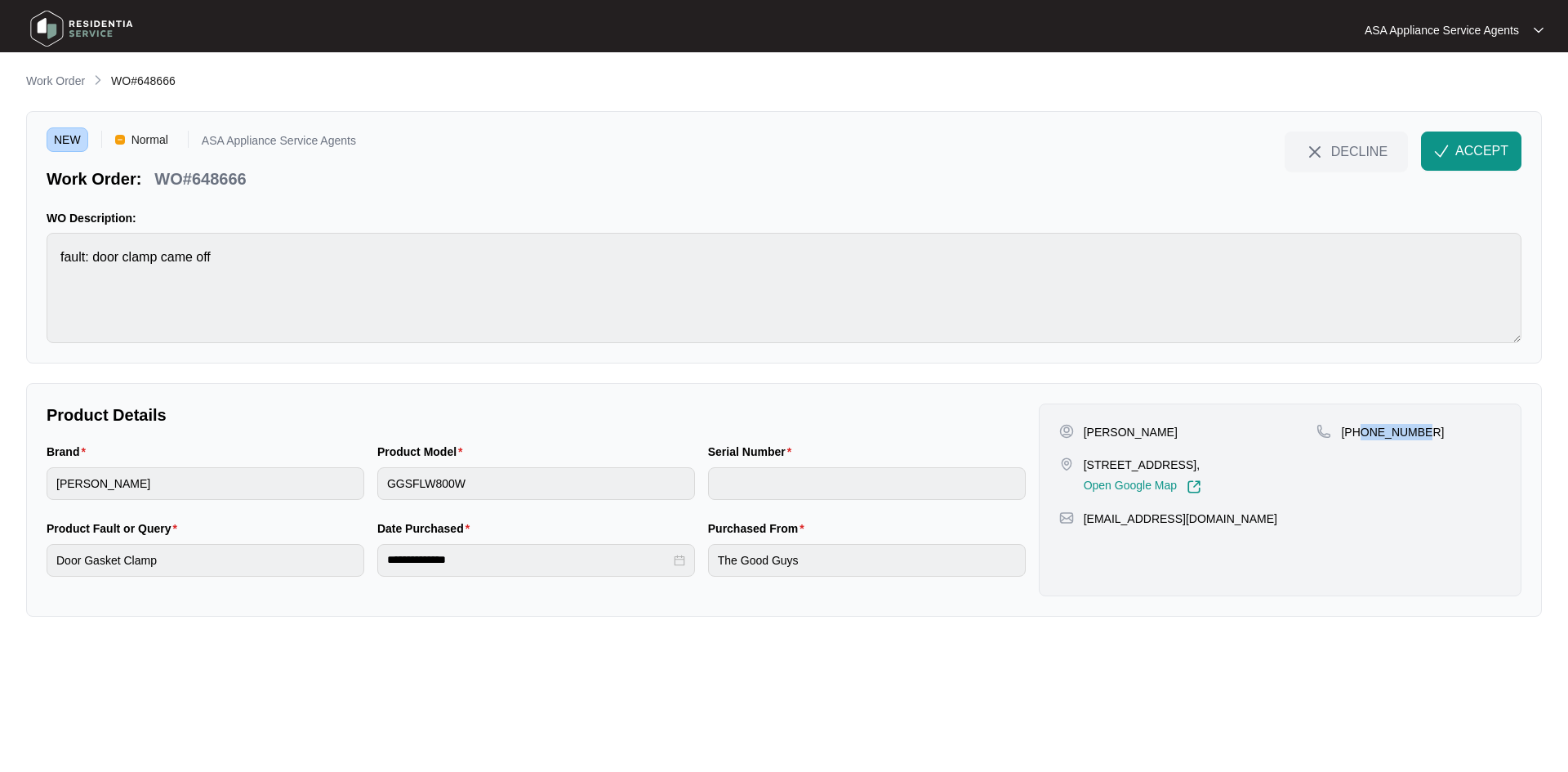
drag, startPoint x: 1362, startPoint y: 433, endPoint x: 1421, endPoint y: 435, distance: 59.0
click at [1421, 435] on div "+61439534442" at bounding box center [1409, 431] width 185 height 16
drag, startPoint x: 1246, startPoint y: 525, endPoint x: 1084, endPoint y: 531, distance: 162.1
click at [1084, 531] on div "Suzanne Taylor 1/89 Raleigh St, Carlisle WA 6101, Open Google Map +61439534442 …" at bounding box center [1279, 500] width 482 height 193
click at [0, 289] on html "**********" at bounding box center [784, 386] width 1568 height 772
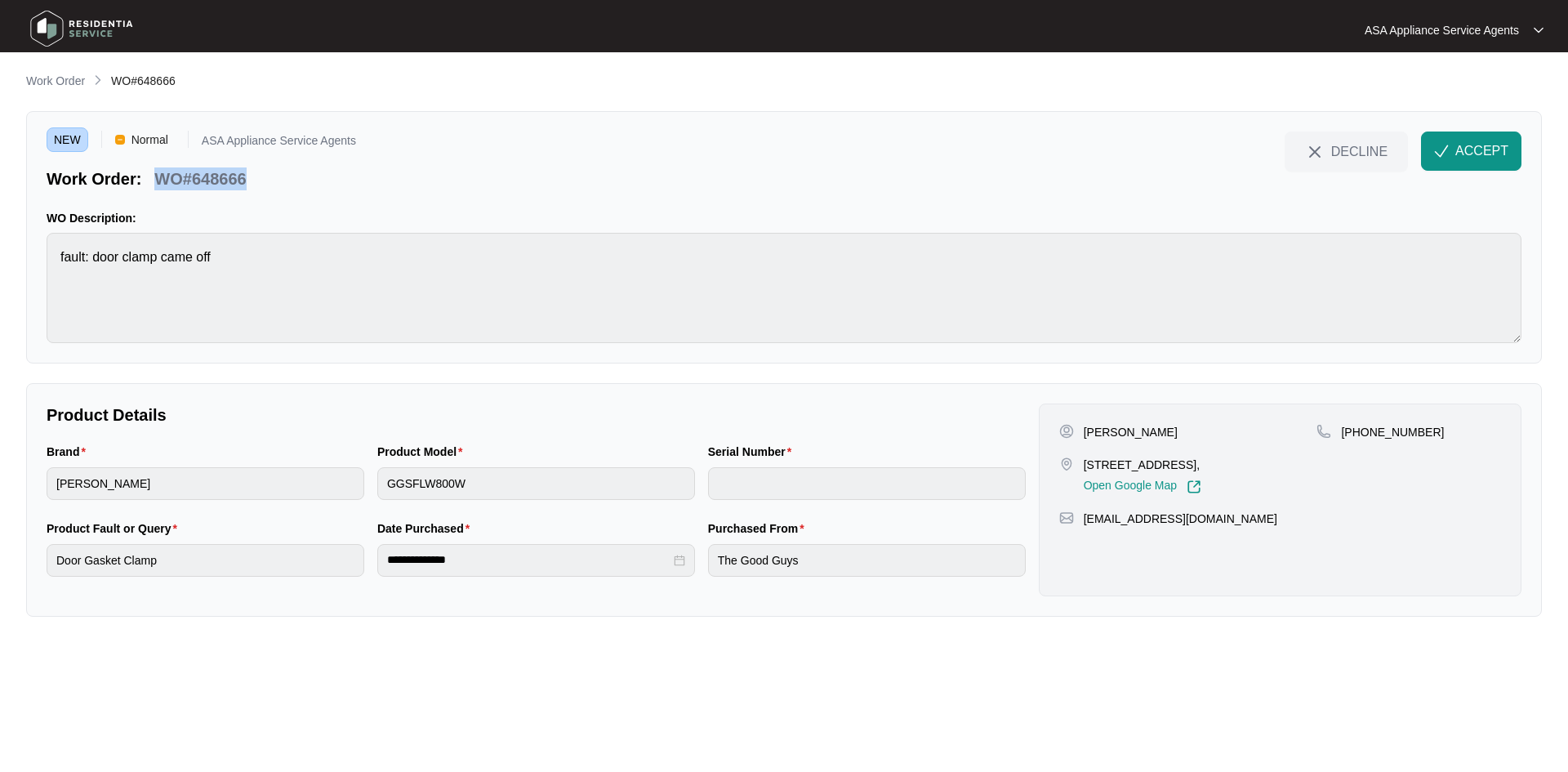
drag, startPoint x: 268, startPoint y: 172, endPoint x: 154, endPoint y: 182, distance: 114.4
click at [154, 182] on div "Work Order: WO#648666" at bounding box center [201, 176] width 310 height 29
click at [1463, 149] on span "ACCEPT" at bounding box center [1482, 150] width 53 height 19
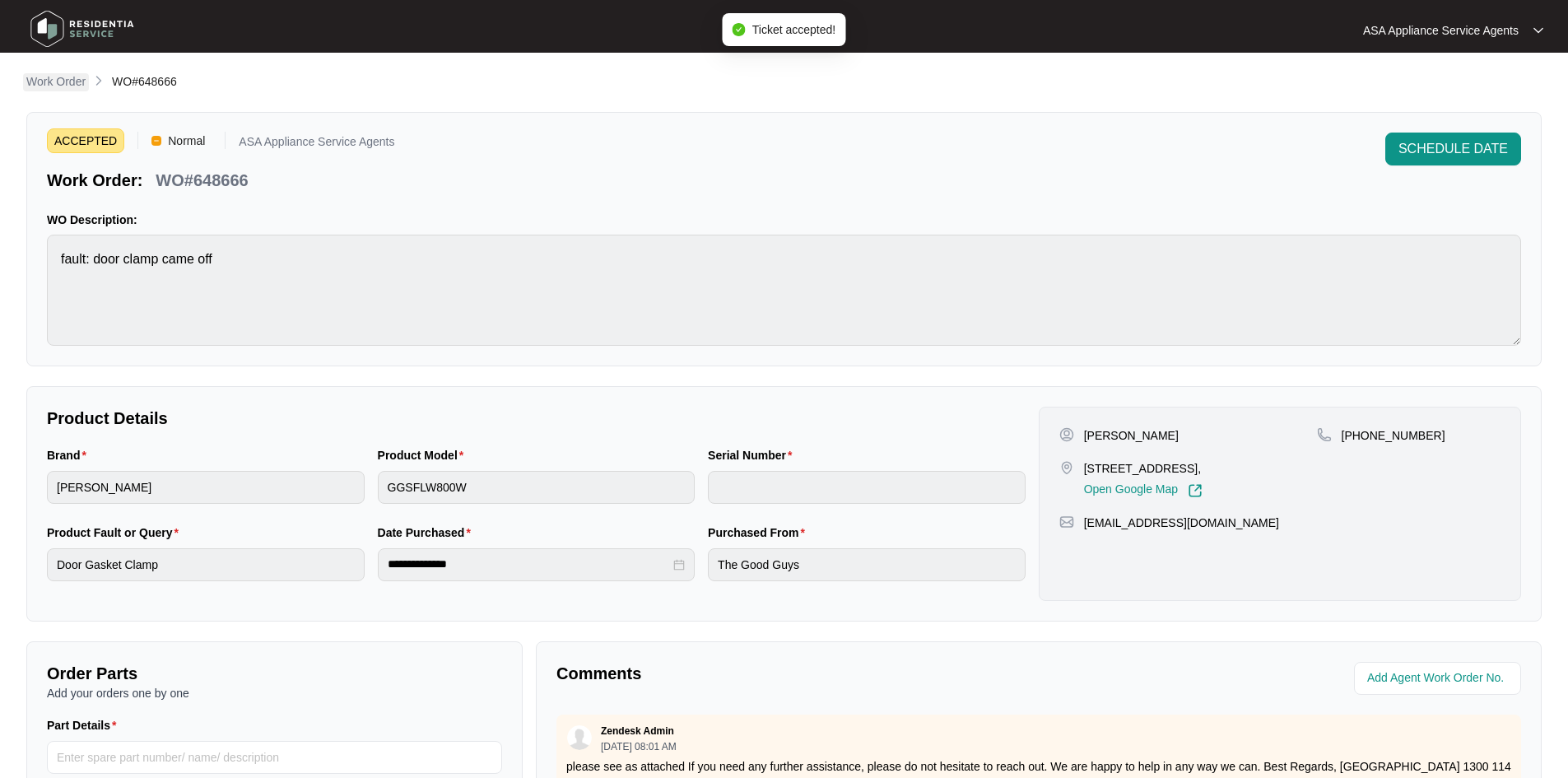
click at [49, 77] on p "Work Order" at bounding box center [56, 81] width 59 height 16
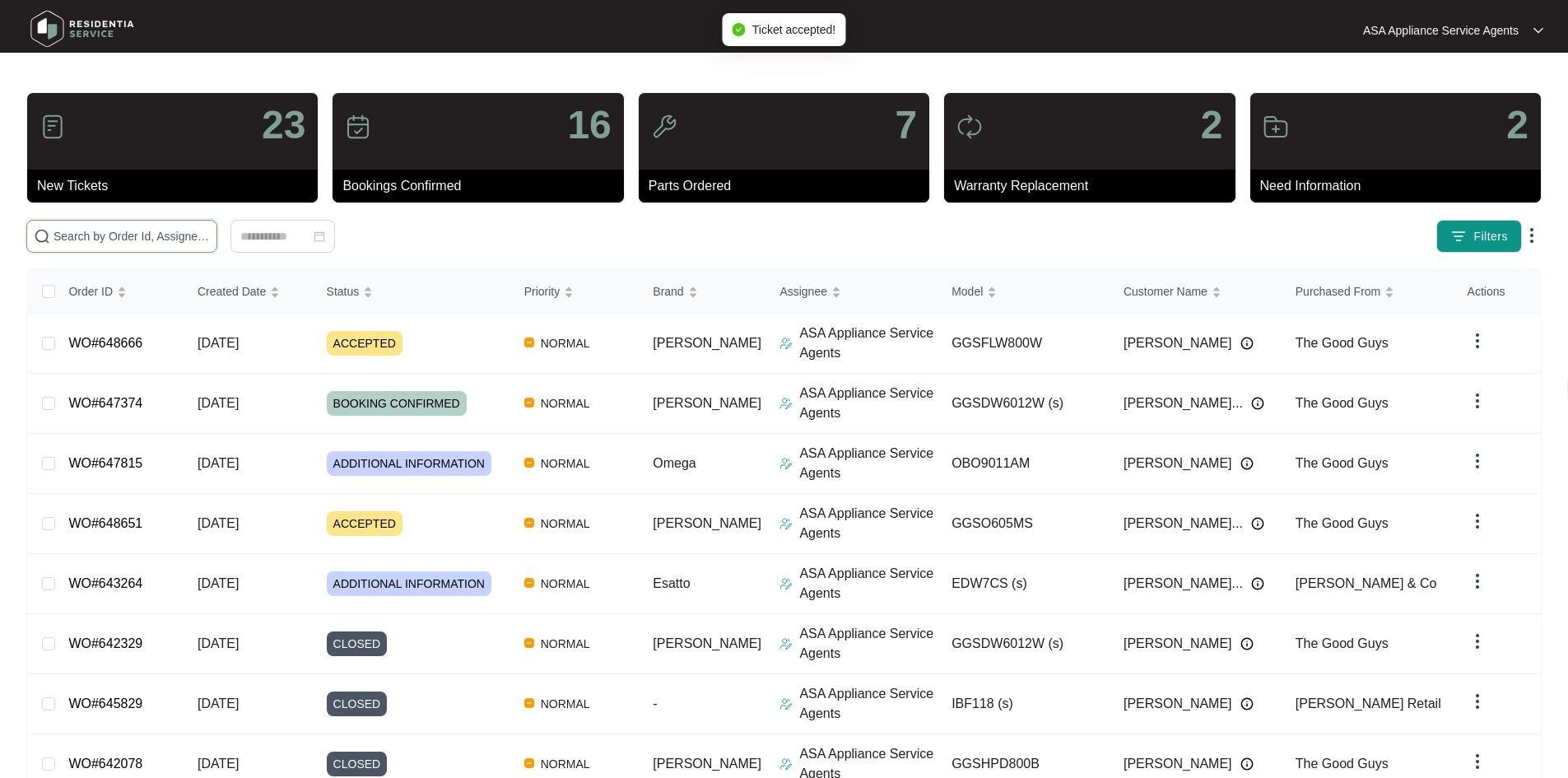
click at [145, 244] on input "text" at bounding box center [131, 236] width 156 height 18
paste input "643264"
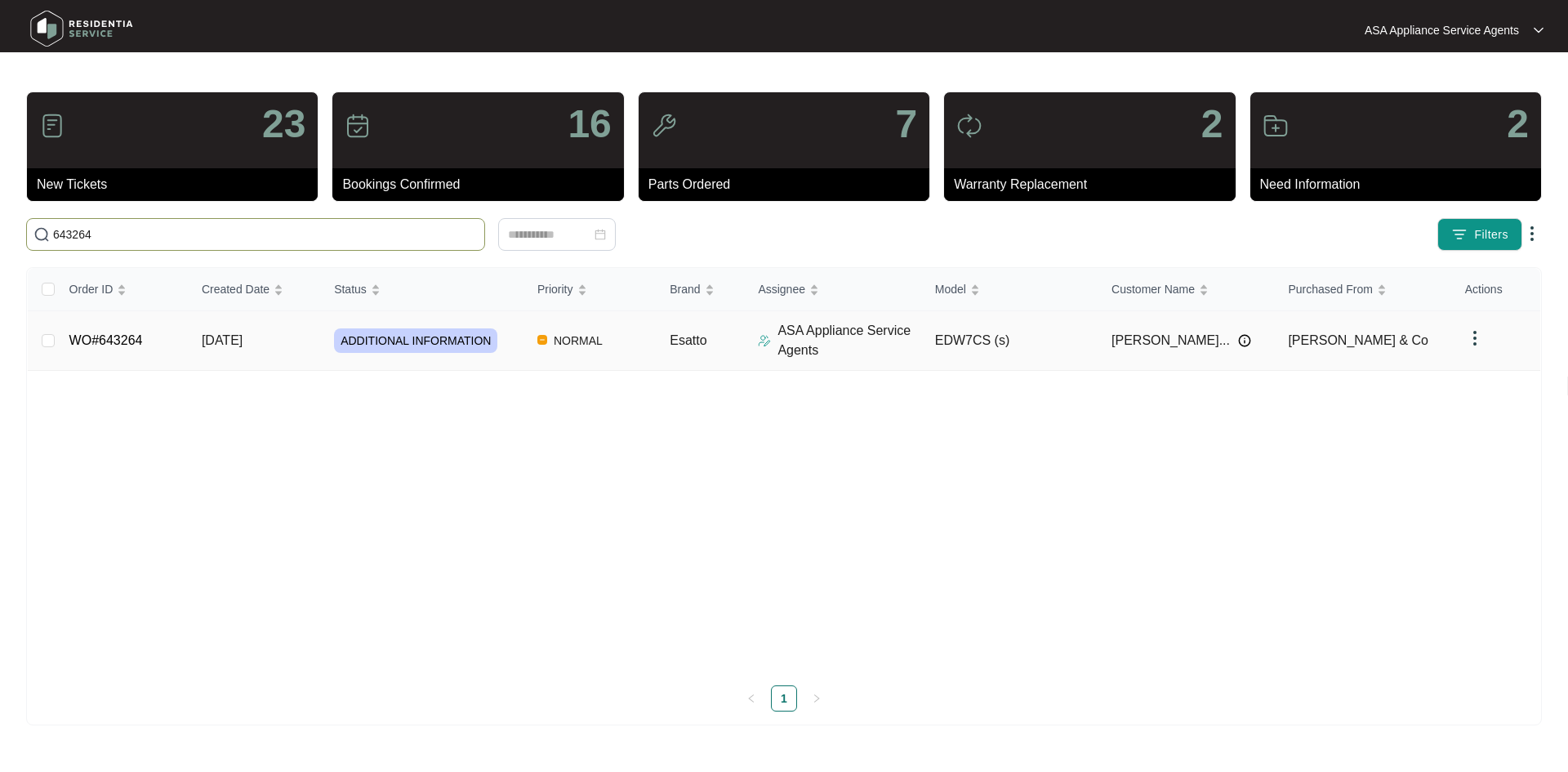
type input "643264"
click at [317, 334] on td "22/09/2025" at bounding box center [255, 341] width 133 height 60
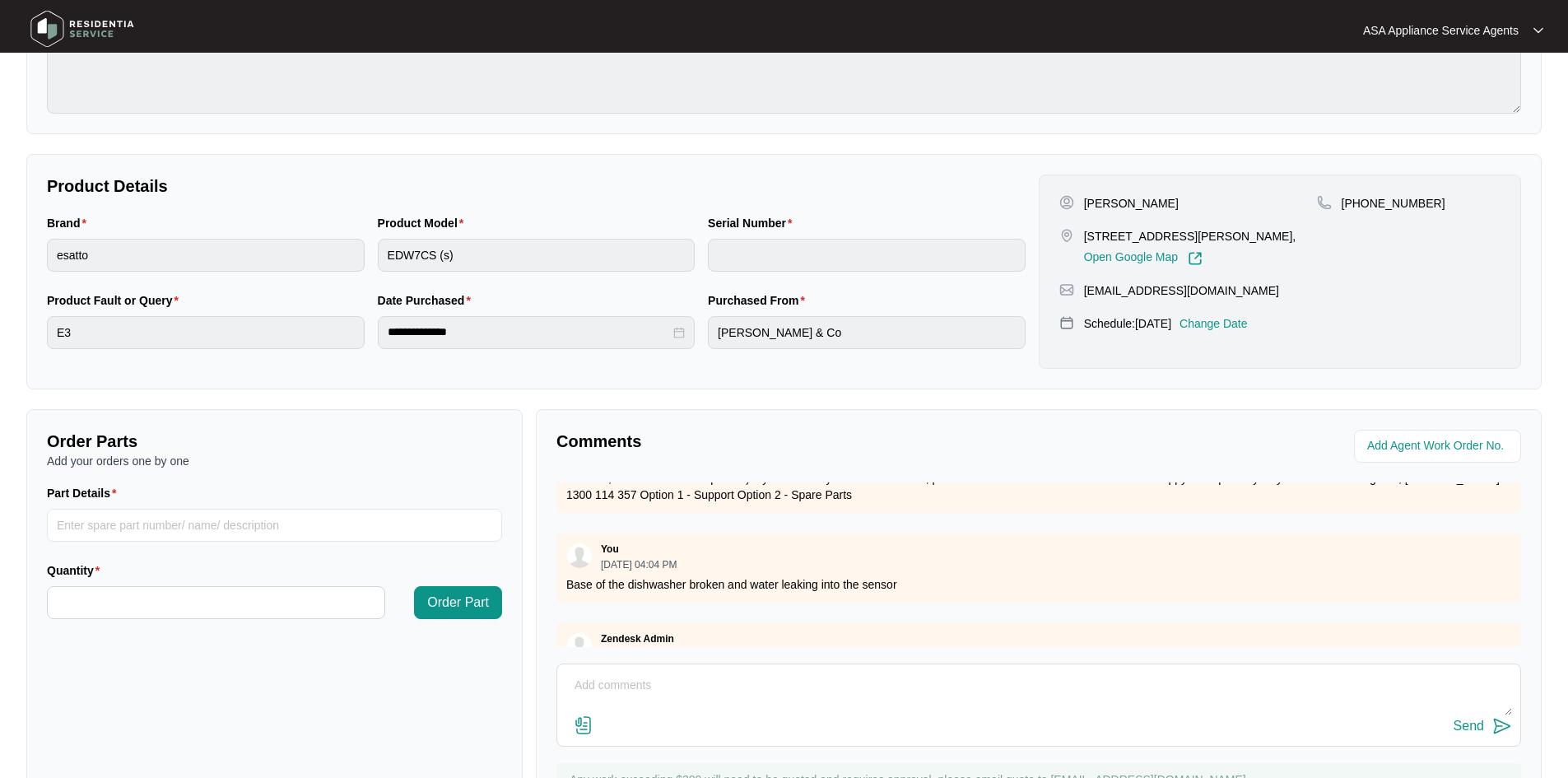
scroll to position [1059, 0]
